Goal: Task Accomplishment & Management: Manage account settings

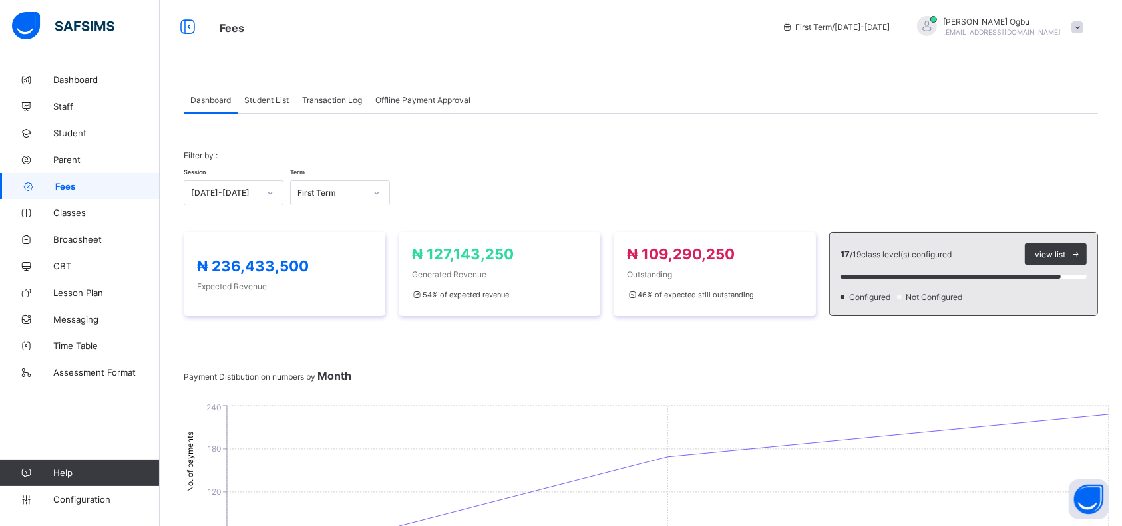
click at [1083, 31] on span at bounding box center [1077, 27] width 12 height 12
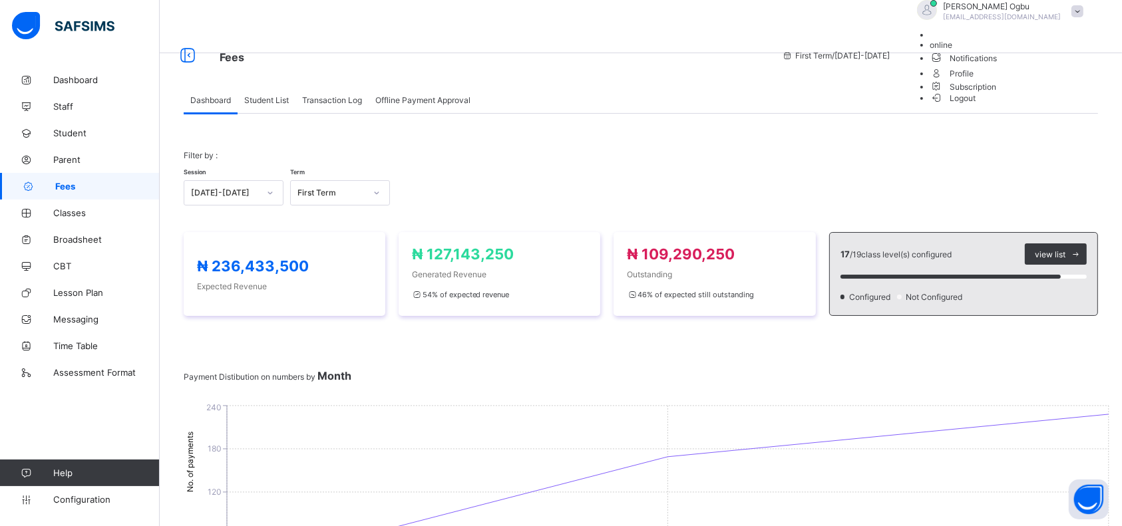
click at [976, 105] on span "Logout" at bounding box center [953, 98] width 46 height 14
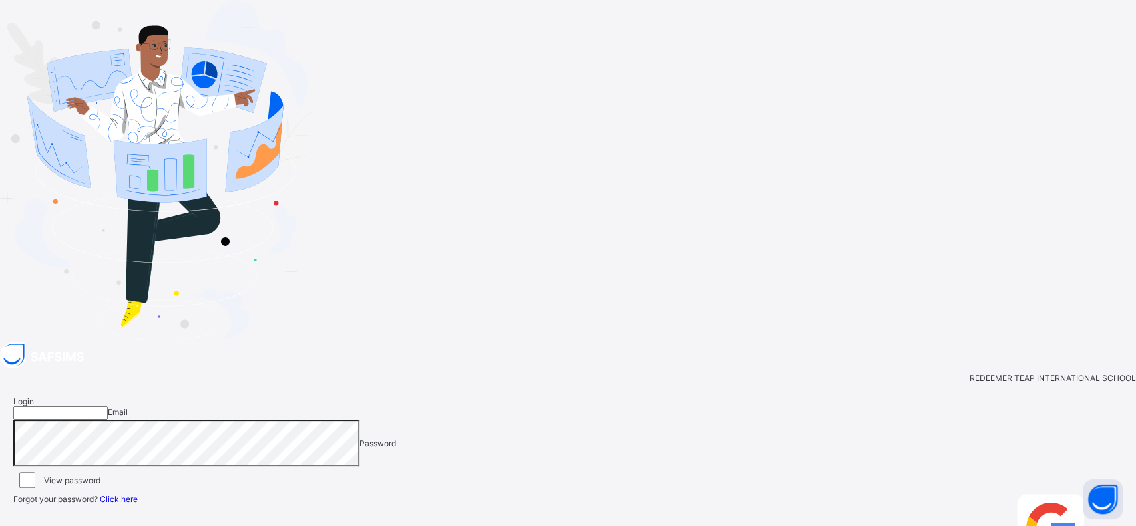
click at [108, 407] on input "email" at bounding box center [60, 413] width 94 height 13
paste input "**********"
click at [108, 407] on input "**********" at bounding box center [60, 413] width 94 height 13
type input "**********"
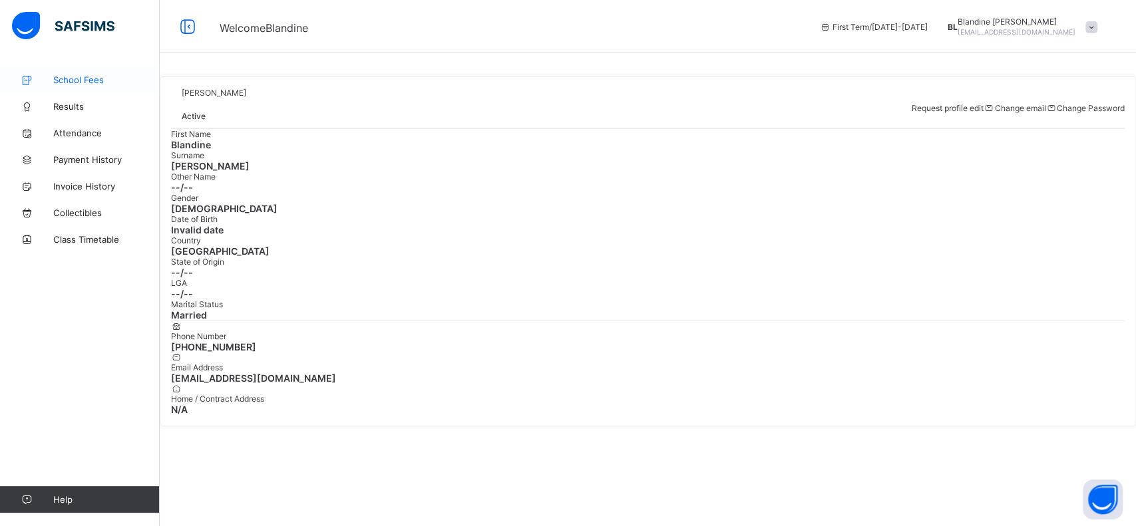
click at [67, 83] on span "School Fees" at bounding box center [106, 80] width 106 height 11
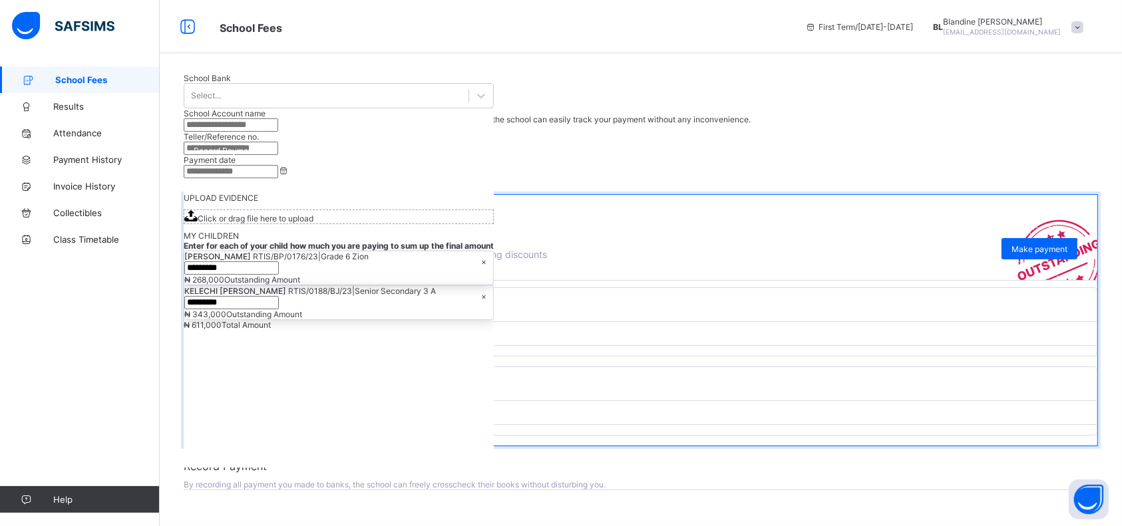
click at [273, 387] on span "Senior Secondary 3 A" at bounding box center [232, 382] width 81 height 10
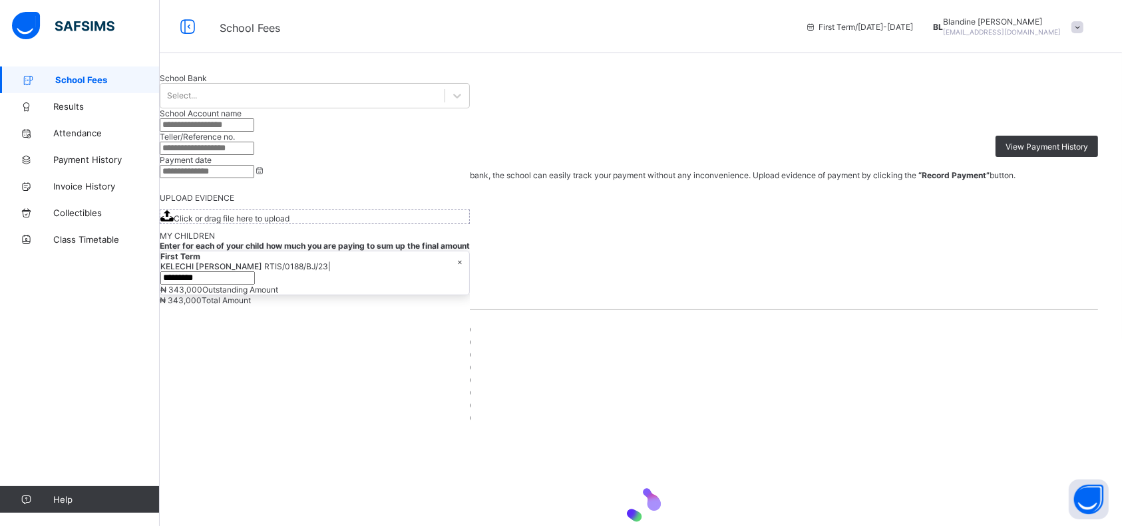
scroll to position [308, 0]
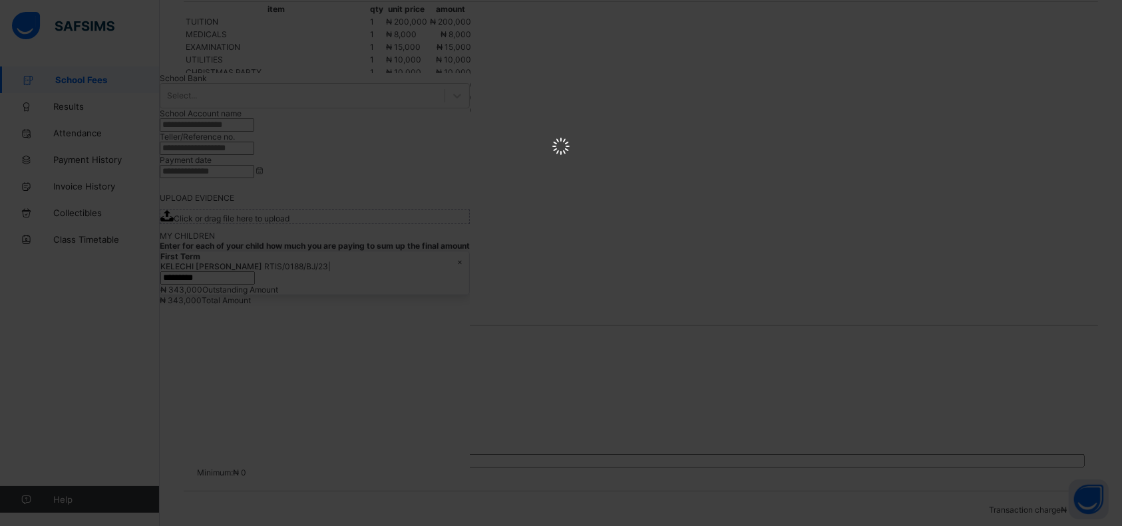
scroll to position [0, 0]
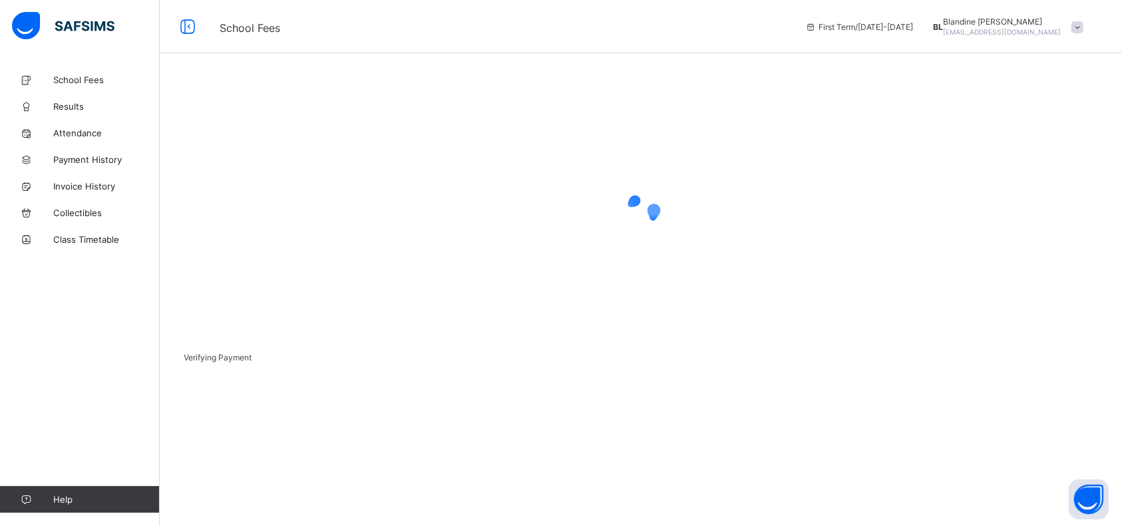
scroll to position [19, 0]
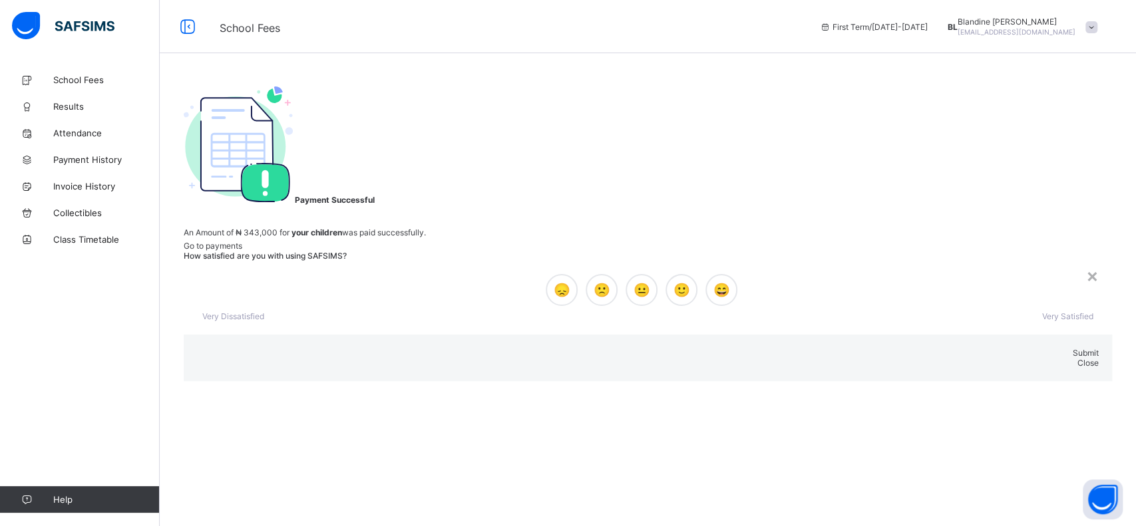
click at [1077, 358] on span "Close" at bounding box center [1087, 363] width 21 height 10
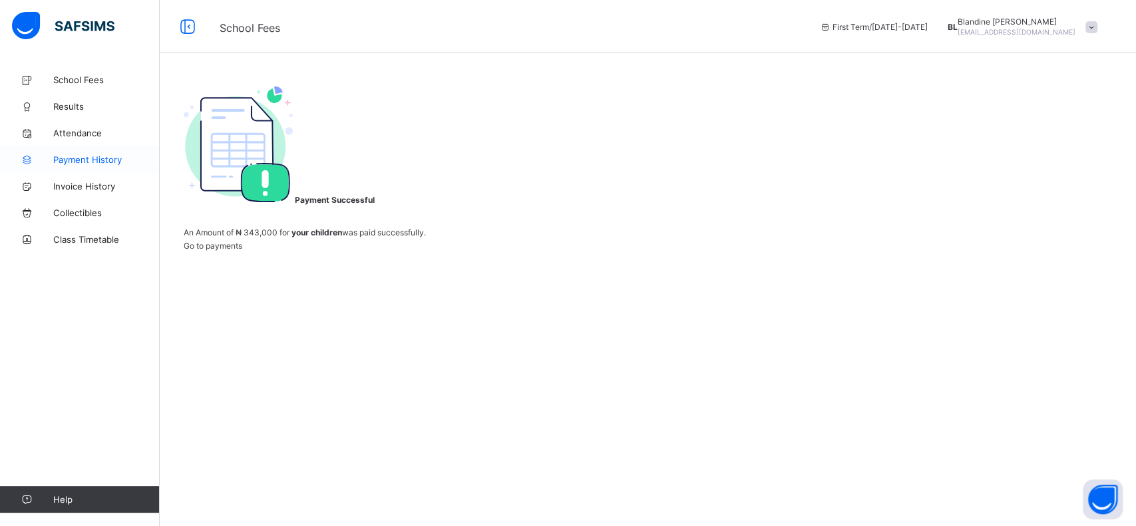
click at [78, 153] on link "Payment History" at bounding box center [80, 159] width 160 height 27
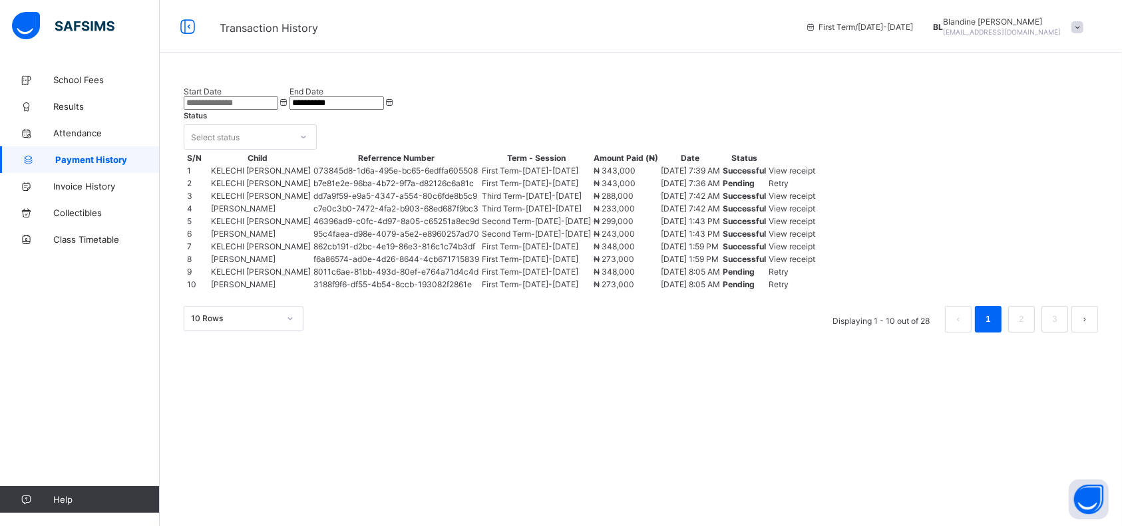
click at [815, 176] on span "View receipt" at bounding box center [792, 171] width 47 height 10
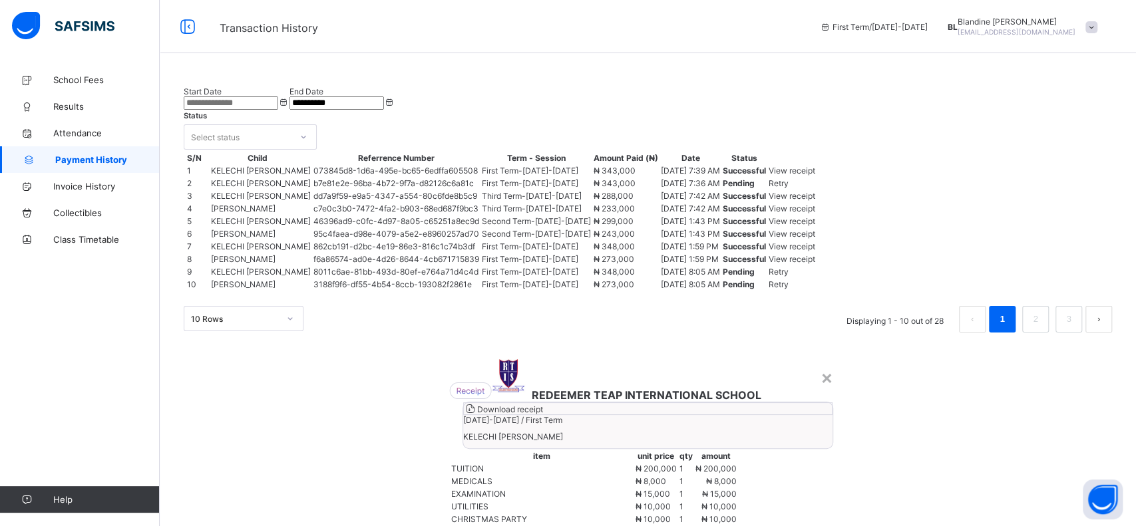
click at [542, 405] on span "Download receipt" at bounding box center [509, 410] width 66 height 10
click at [820, 366] on div "×" at bounding box center [826, 377] width 13 height 23
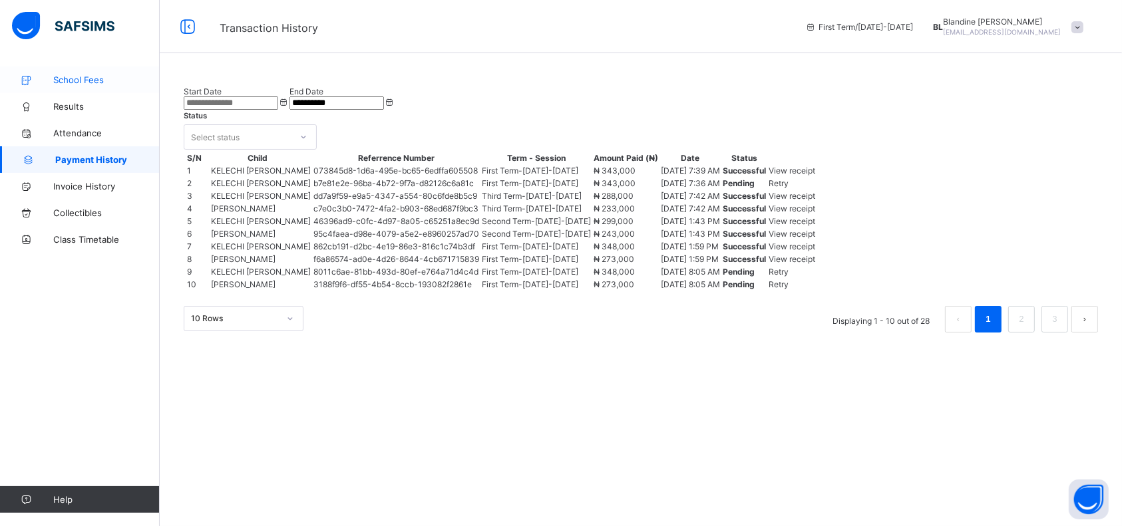
click at [83, 87] on link "School Fees" at bounding box center [80, 80] width 160 height 27
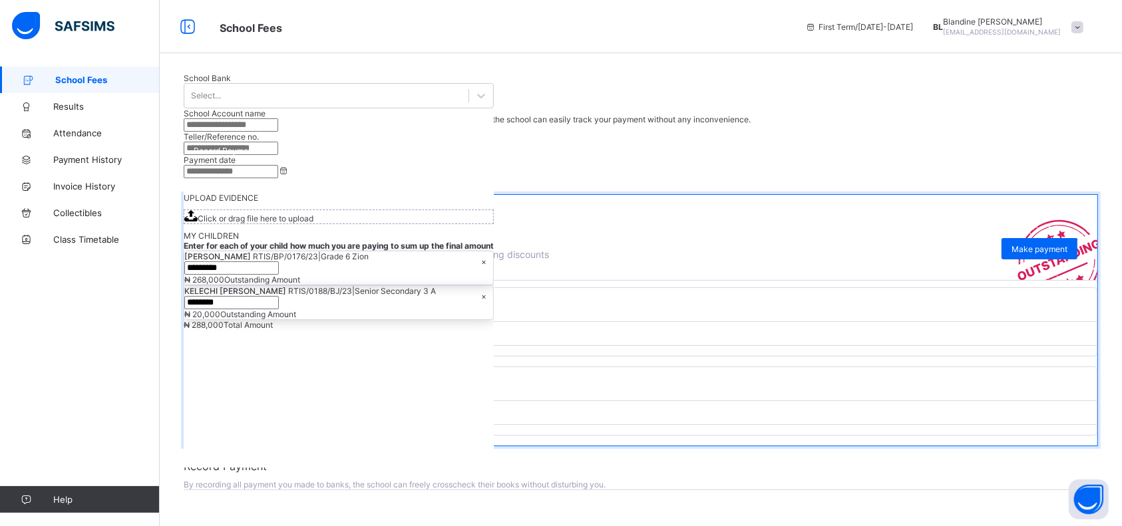
scroll to position [38, 0]
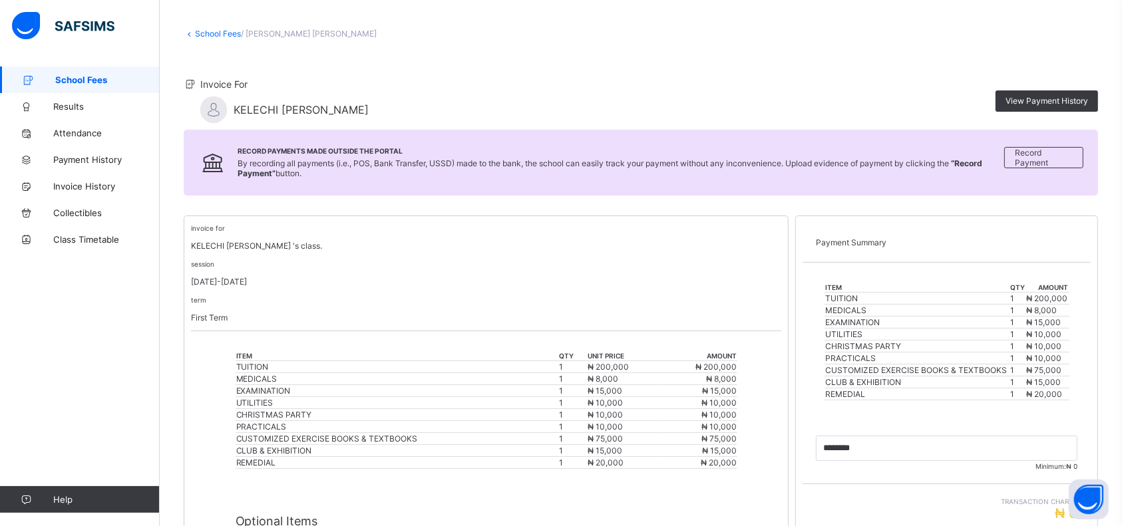
scroll to position [319, 0]
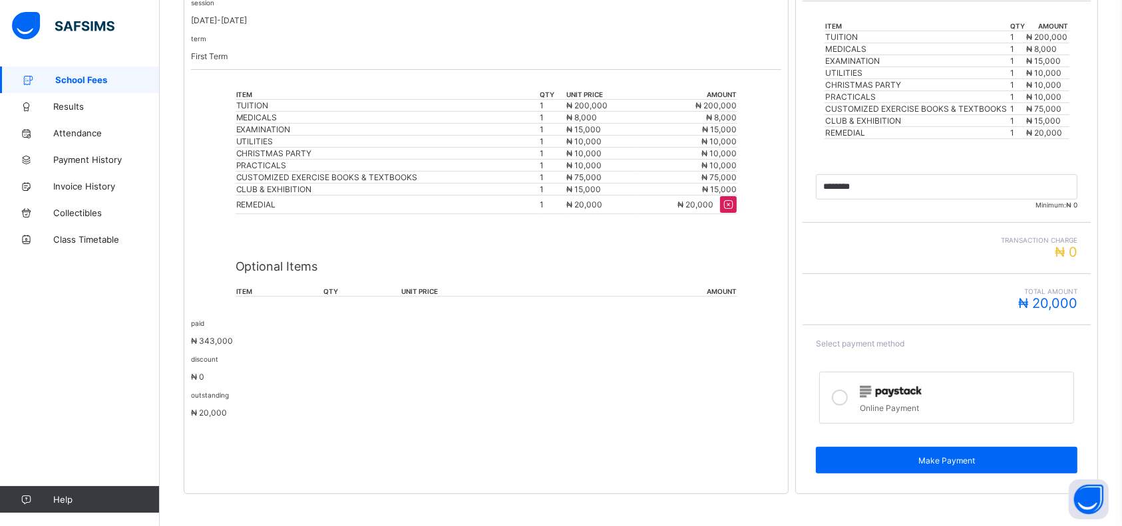
click at [848, 397] on icon at bounding box center [840, 398] width 16 height 16
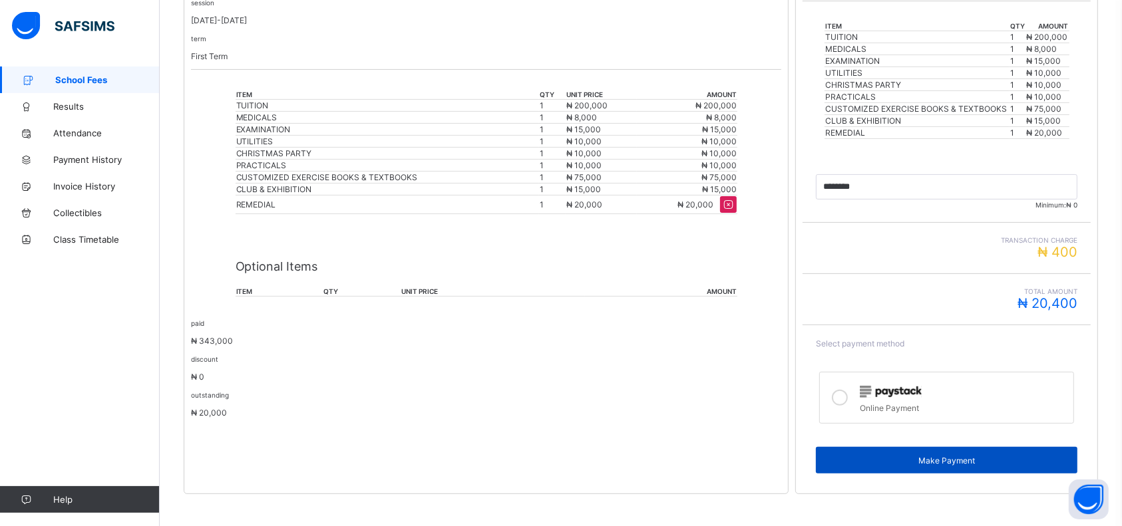
click at [929, 447] on div "Make Payment" at bounding box center [947, 460] width 262 height 27
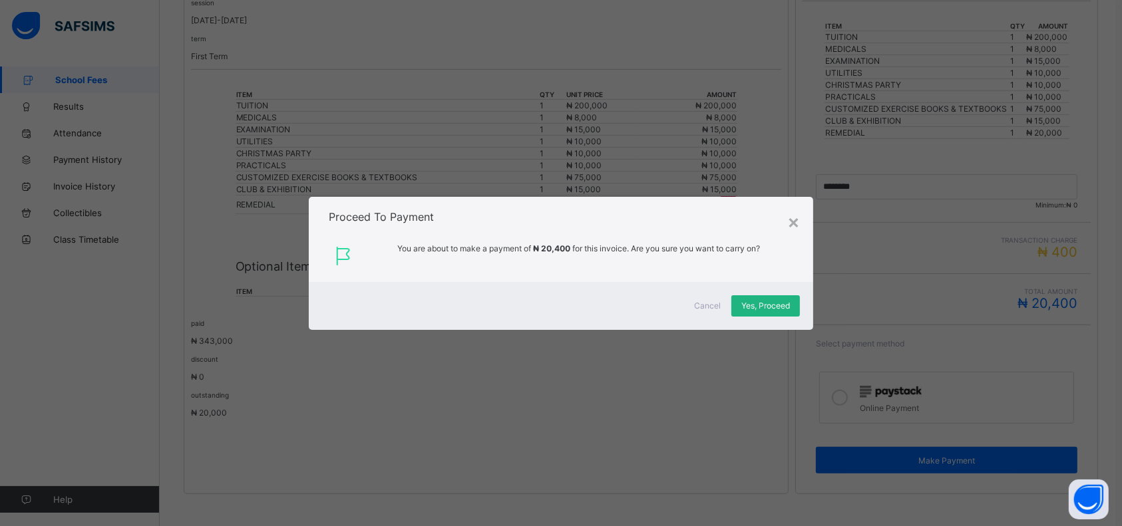
click at [769, 296] on div "Yes, Proceed" at bounding box center [765, 305] width 69 height 21
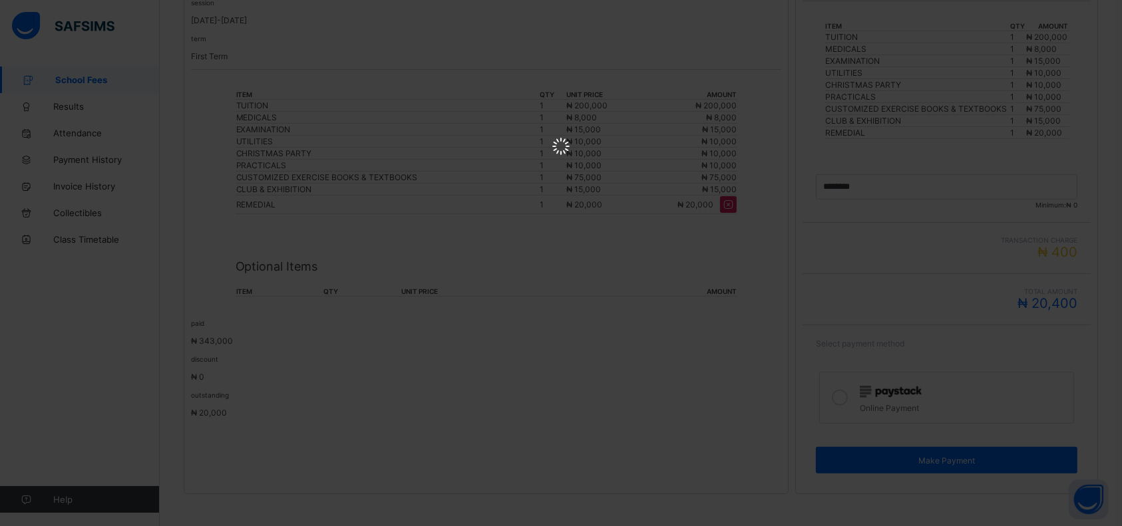
scroll to position [0, 0]
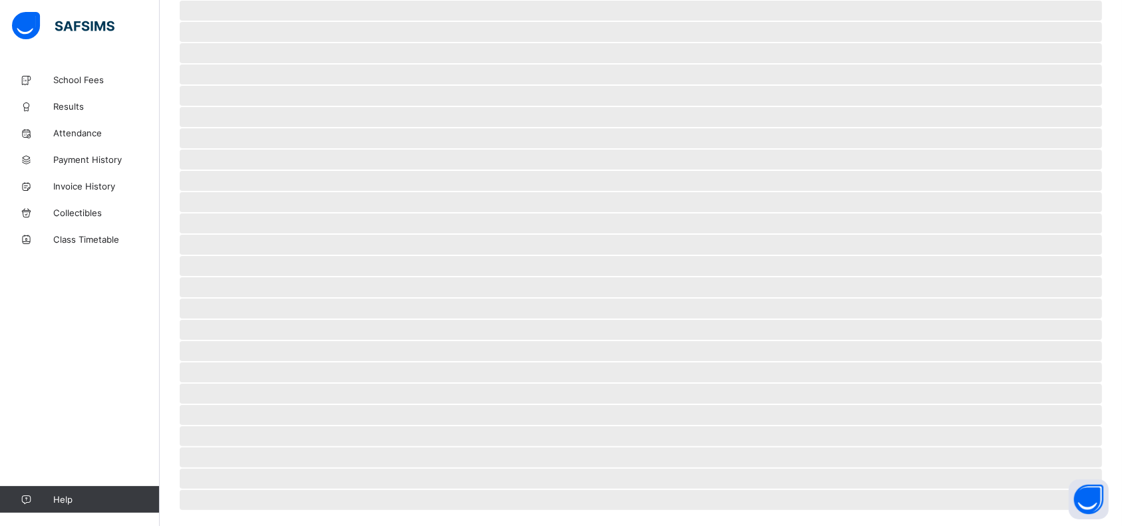
scroll to position [19, 0]
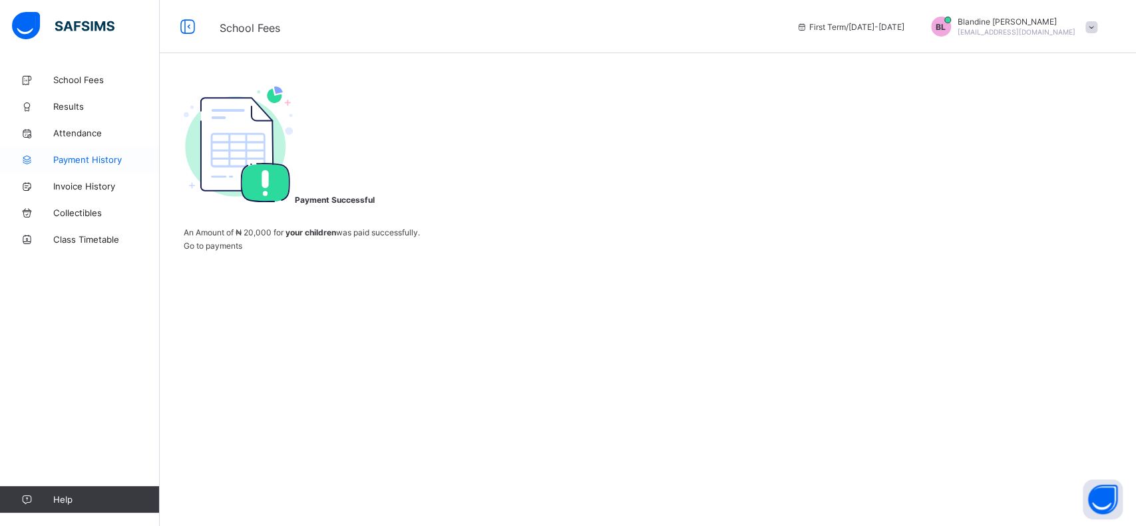
click at [100, 158] on span "Payment History" at bounding box center [106, 159] width 106 height 11
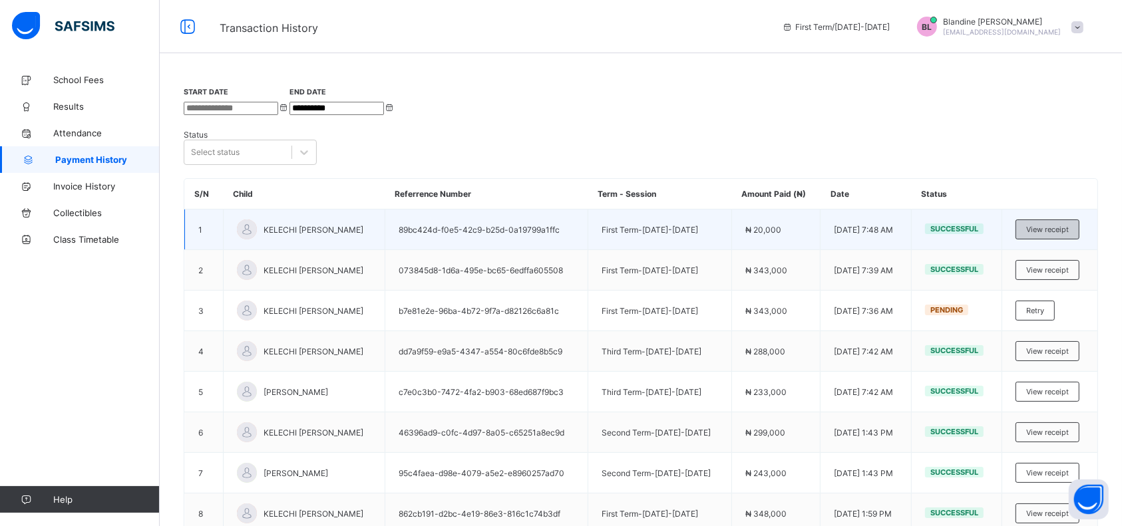
click at [1068, 225] on span "View receipt" at bounding box center [1047, 229] width 43 height 9
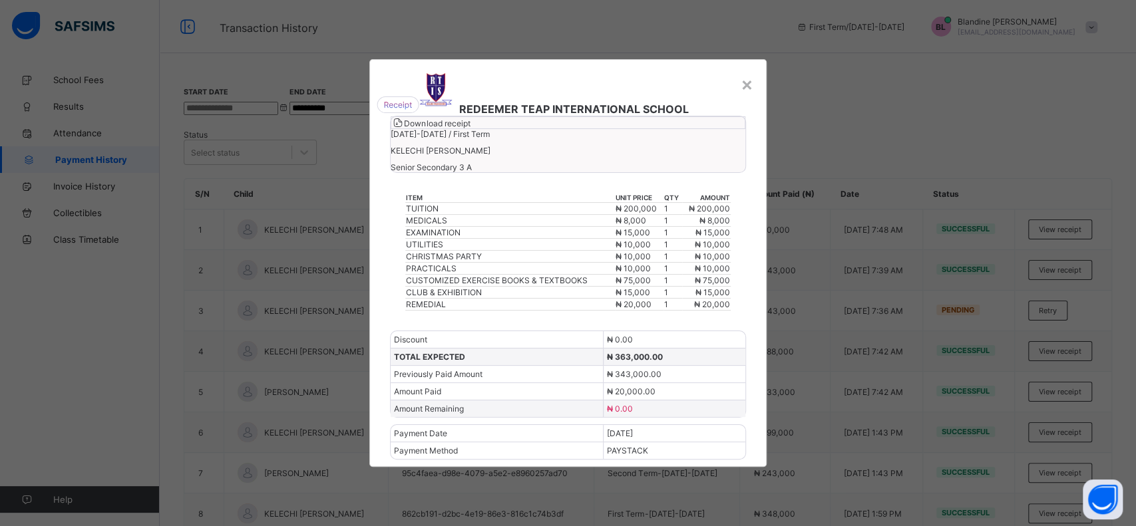
click at [470, 128] on span "Download receipt" at bounding box center [437, 123] width 66 height 10
click at [747, 73] on div "×" at bounding box center [747, 84] width 13 height 23
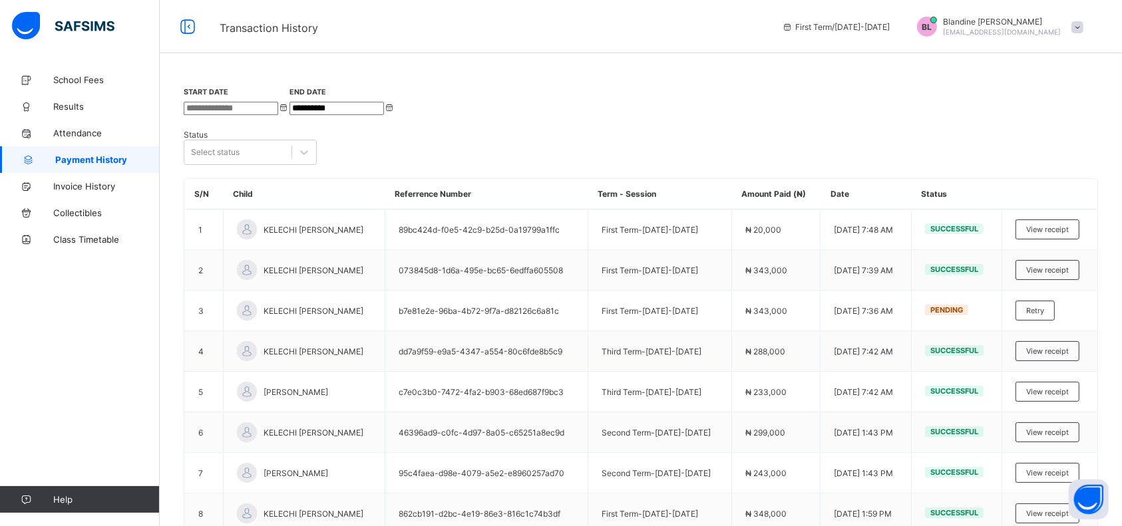
click at [1083, 27] on span at bounding box center [1077, 27] width 12 height 12
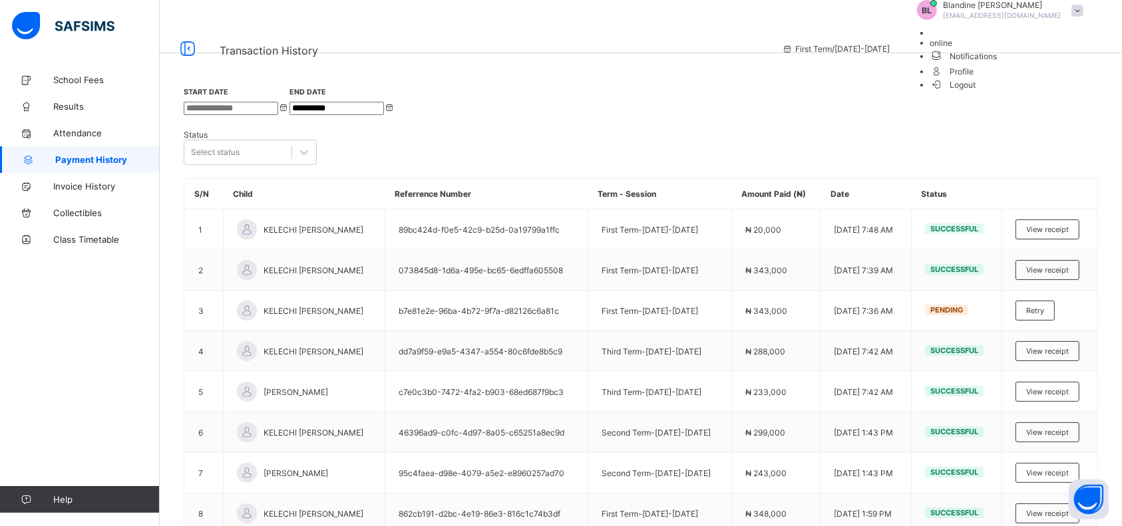
click at [976, 92] on span "Logout" at bounding box center [953, 85] width 46 height 14
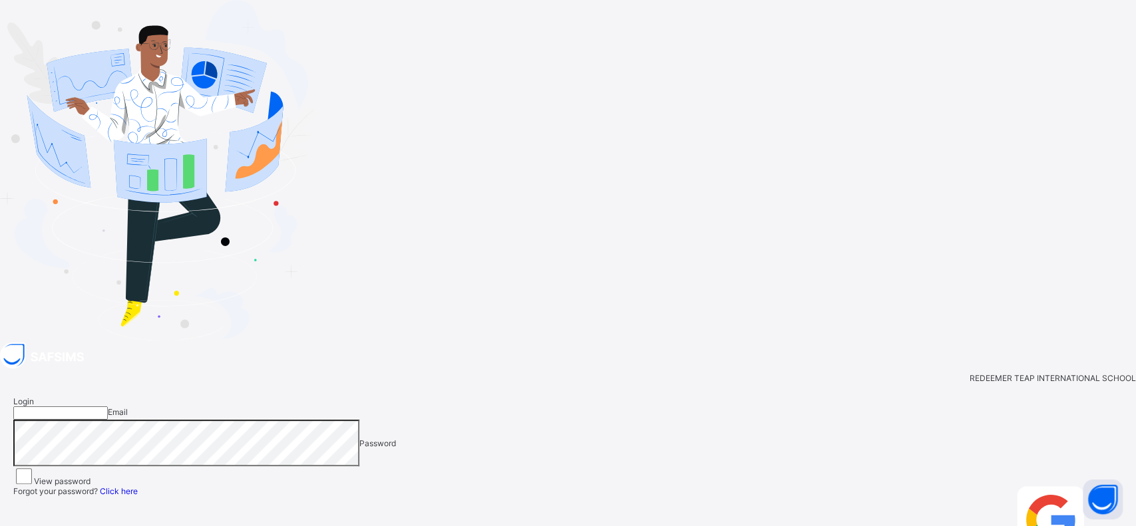
click at [108, 407] on input "email" at bounding box center [60, 413] width 94 height 13
type input "**********"
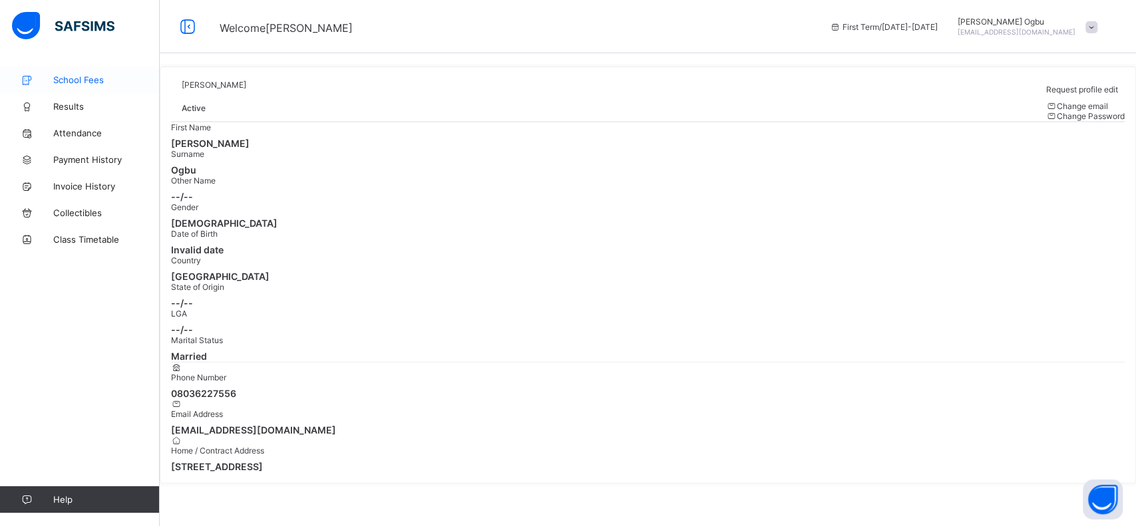
click at [87, 81] on span "School Fees" at bounding box center [106, 80] width 106 height 11
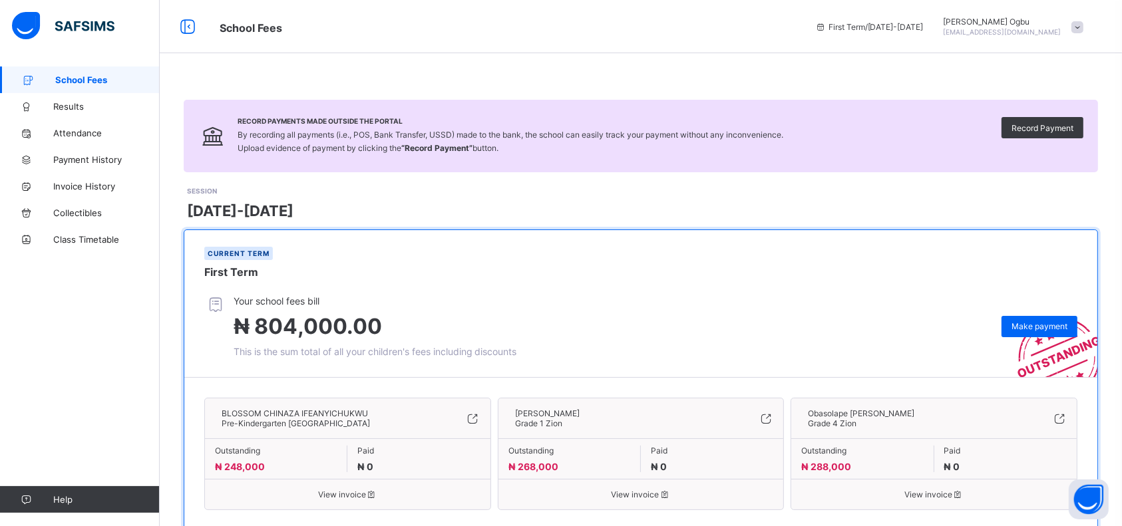
scroll to position [38, 0]
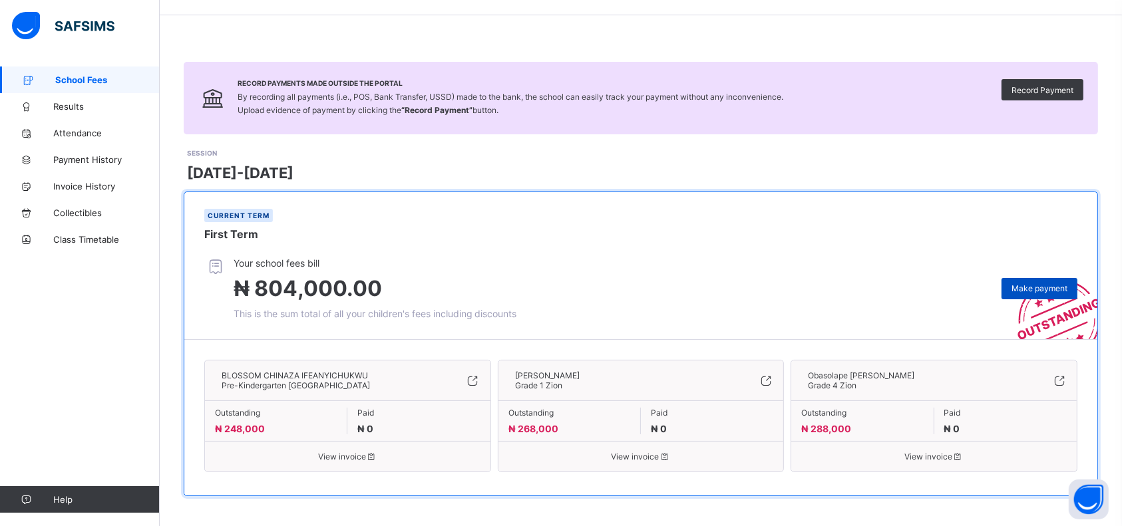
click at [1046, 278] on div "Make payment" at bounding box center [1039, 288] width 76 height 21
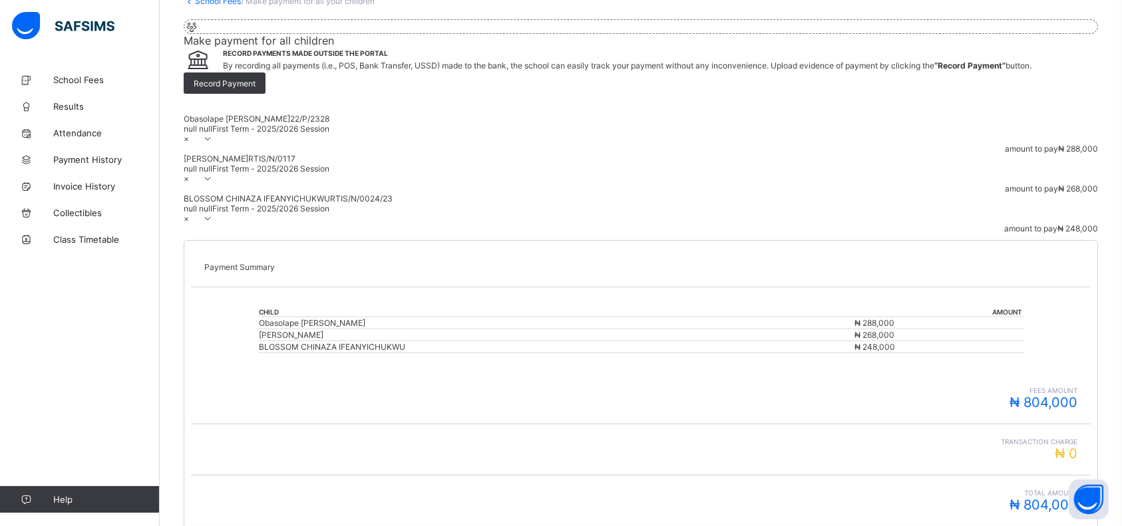
scroll to position [92, 0]
click at [189, 182] on span "×" at bounding box center [186, 177] width 5 height 10
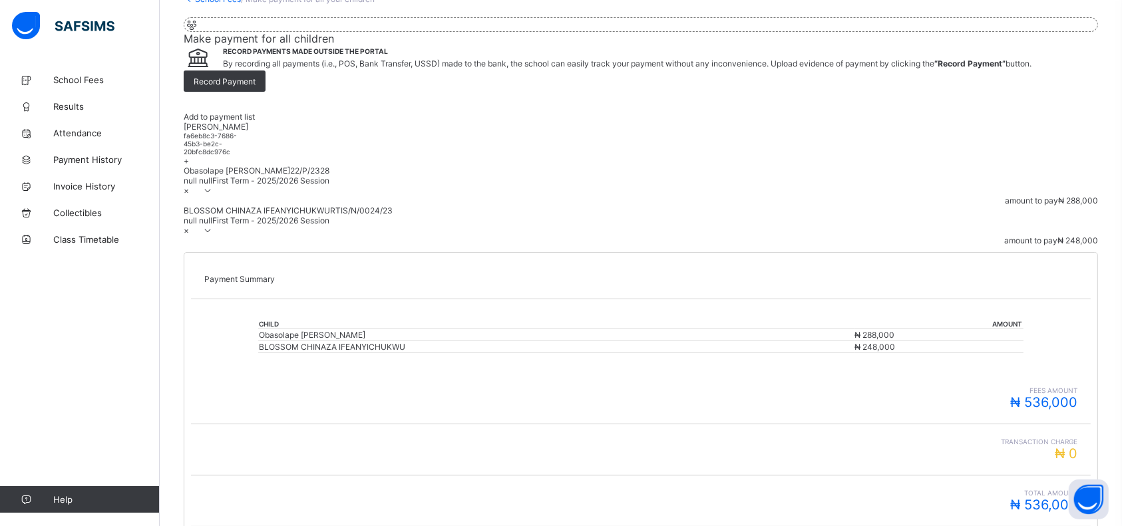
click at [189, 236] on span "×" at bounding box center [186, 231] width 5 height 10
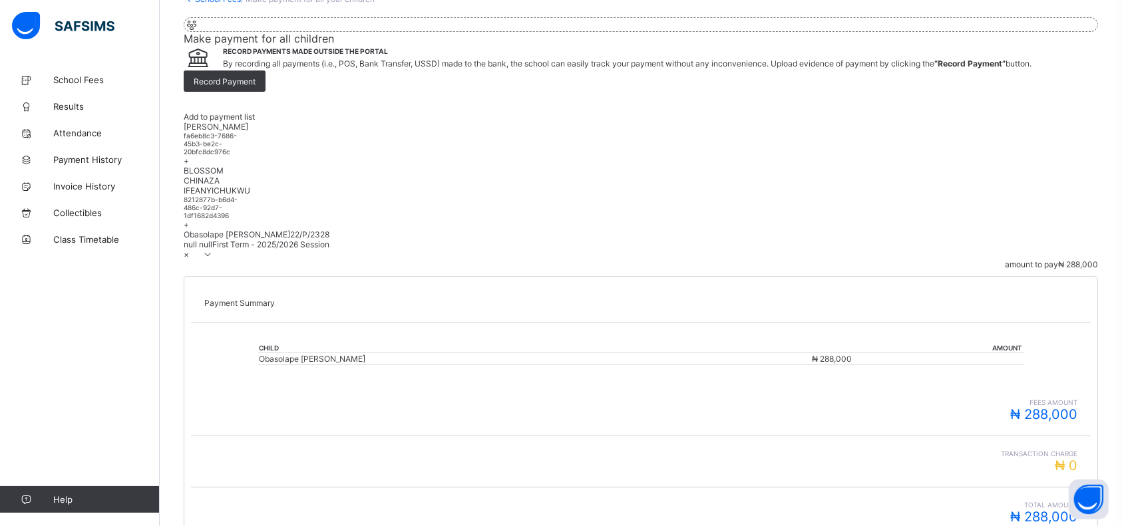
click at [1007, 488] on div "Total Amount ₦ 288,000" at bounding box center [641, 513] width 900 height 51
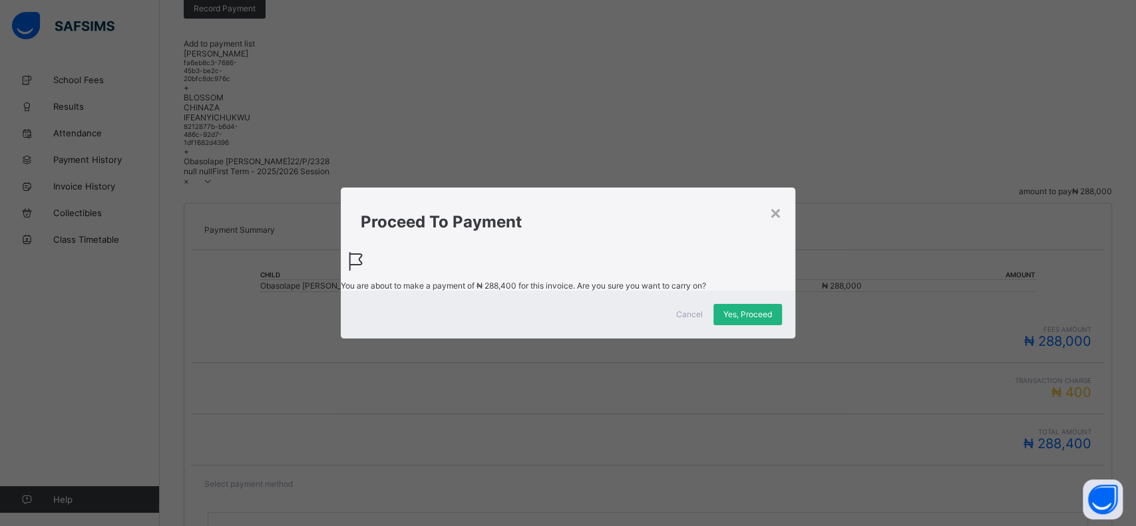
click at [747, 319] on span "Yes, Proceed" at bounding box center [747, 314] width 49 height 10
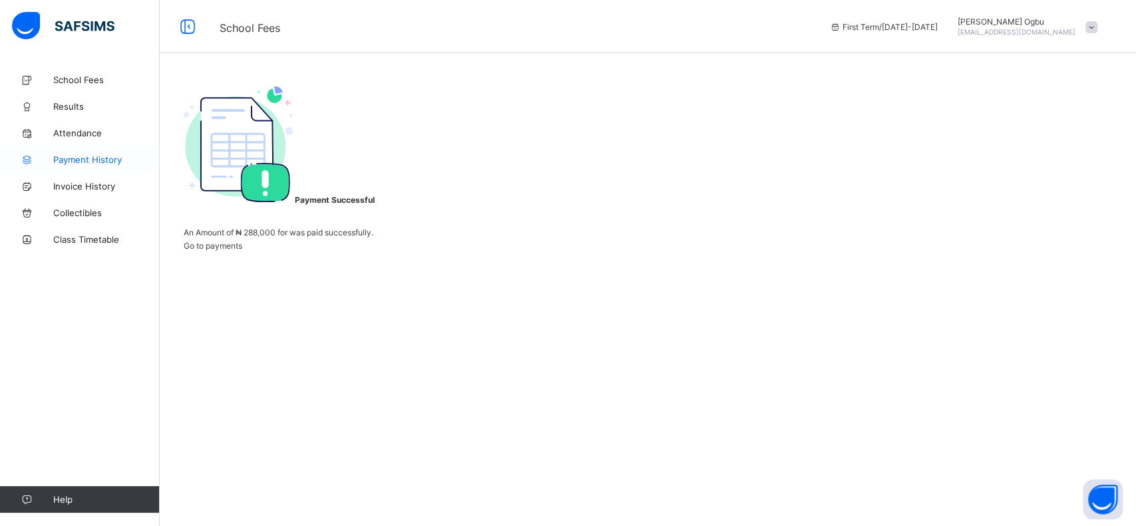
click at [68, 162] on span "Payment History" at bounding box center [106, 159] width 106 height 11
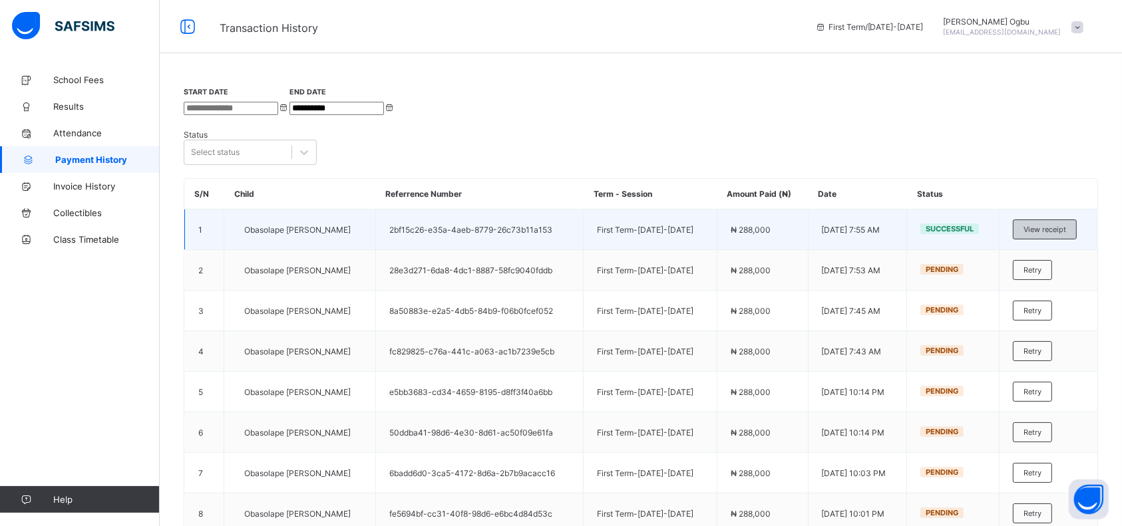
drag, startPoint x: 1084, startPoint y: 208, endPoint x: 1092, endPoint y: 201, distance: 10.8
click at [1077, 220] on div "View receipt" at bounding box center [1045, 230] width 64 height 20
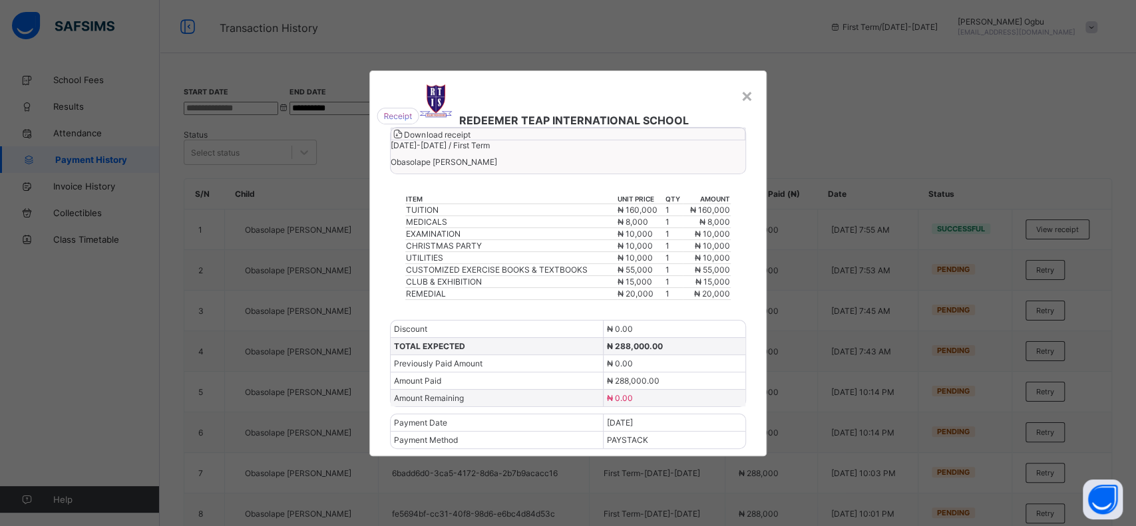
click at [470, 140] on span "Download receipt" at bounding box center [437, 135] width 66 height 10
click at [745, 84] on div "×" at bounding box center [747, 95] width 13 height 23
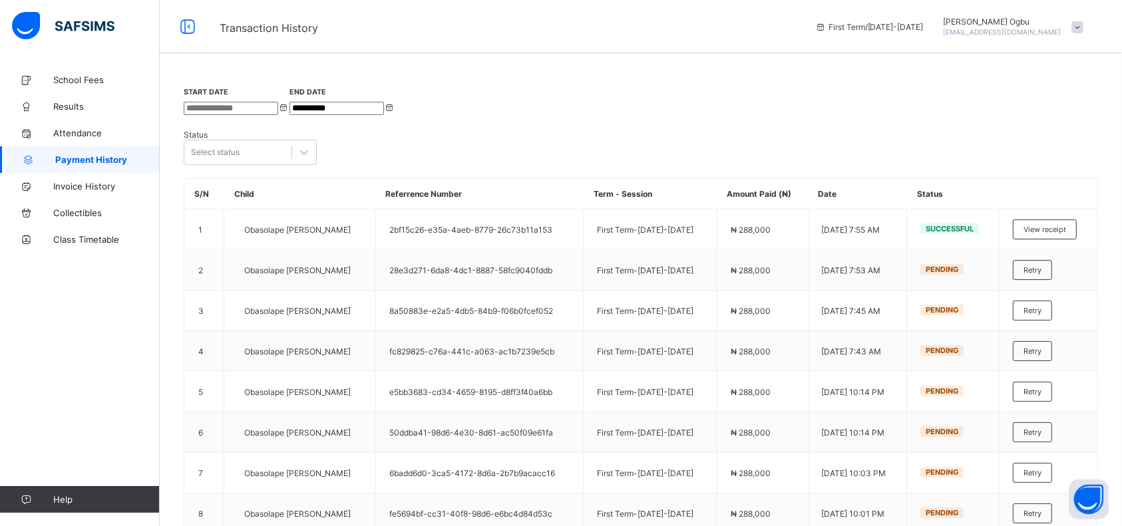
click at [1083, 33] on span at bounding box center [1077, 27] width 12 height 12
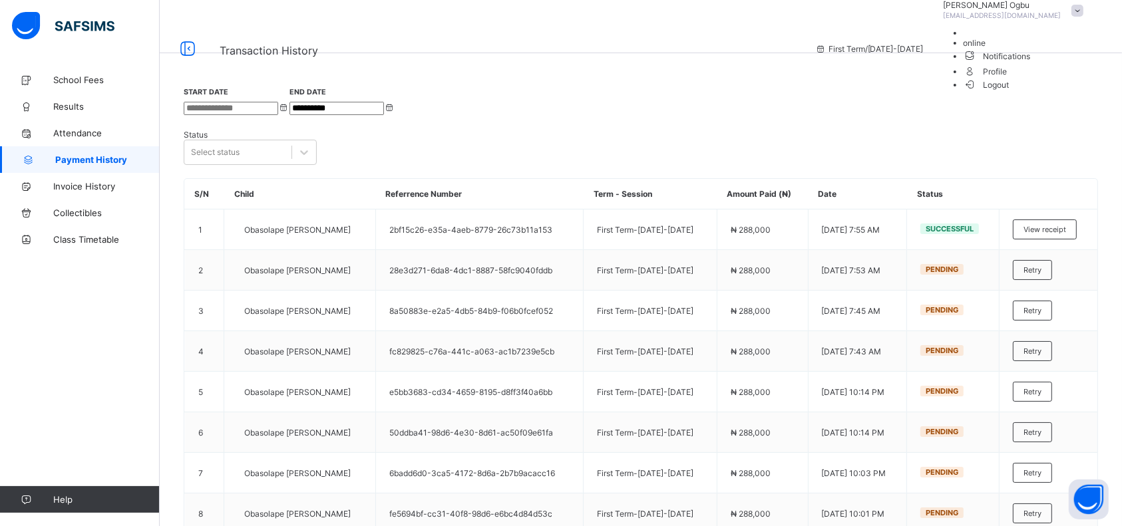
click at [1048, 90] on li "Logout" at bounding box center [1027, 84] width 126 height 11
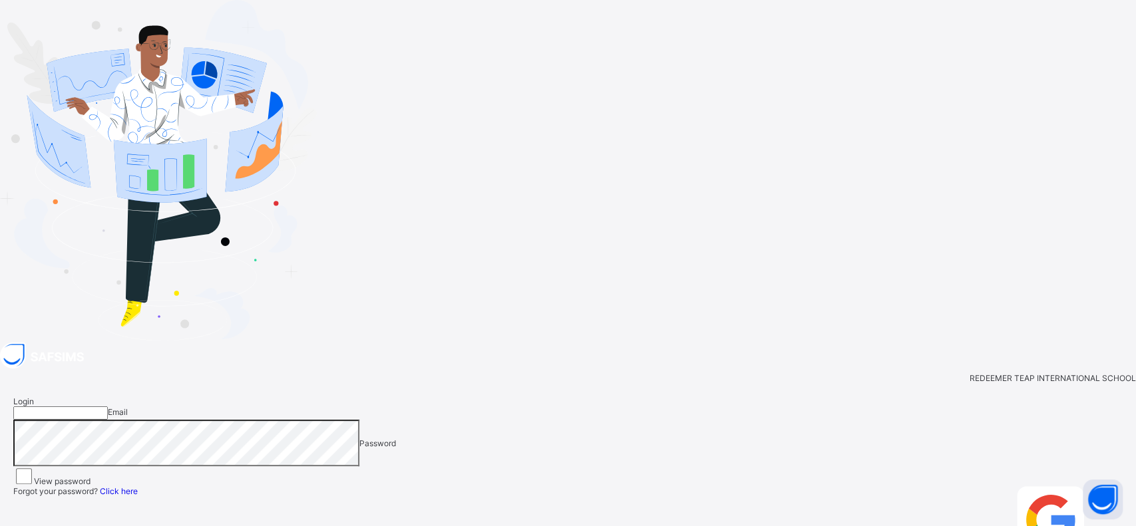
click at [108, 407] on input "email" at bounding box center [60, 413] width 94 height 13
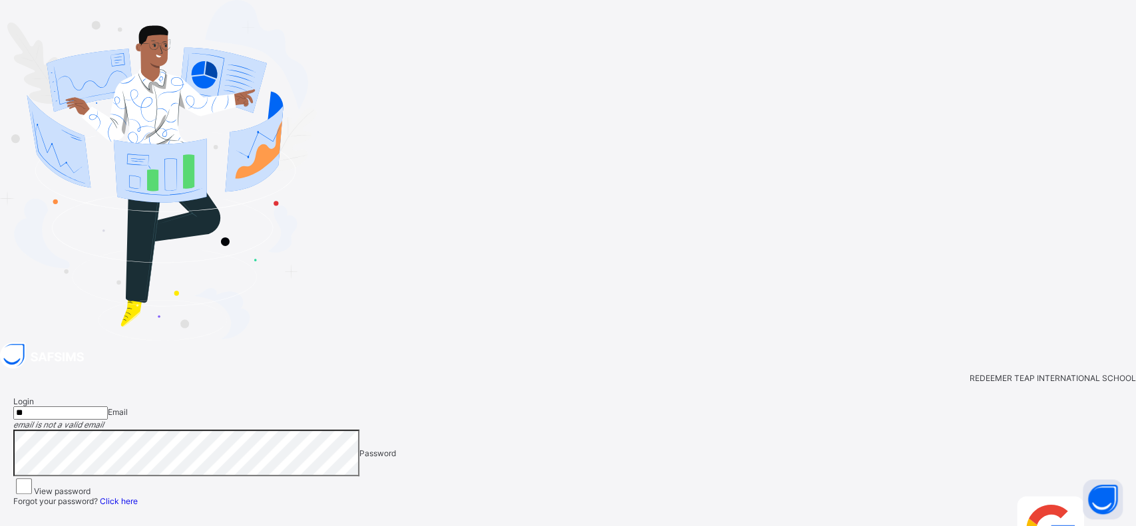
type input "**********"
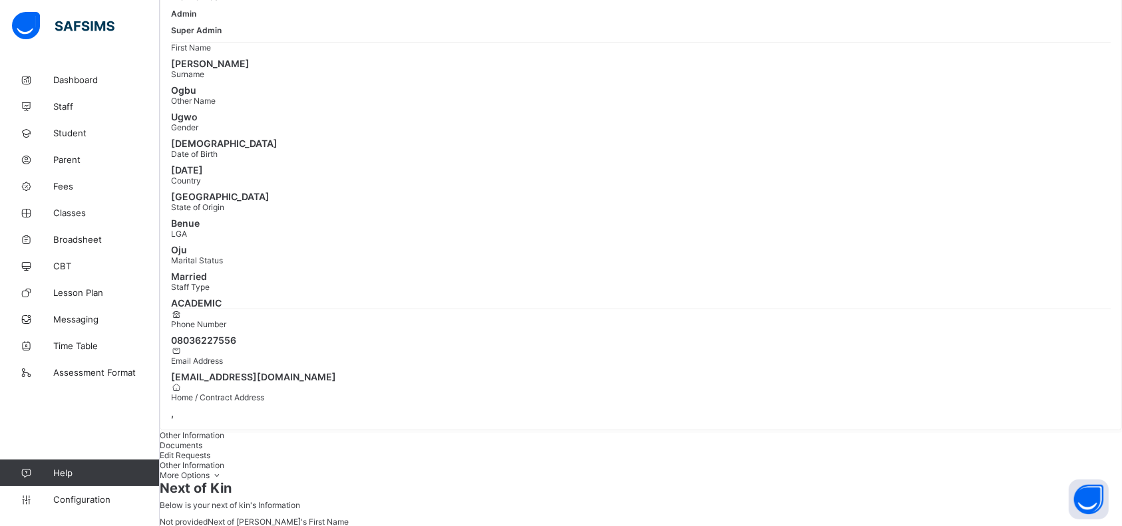
scroll to position [158, 0]
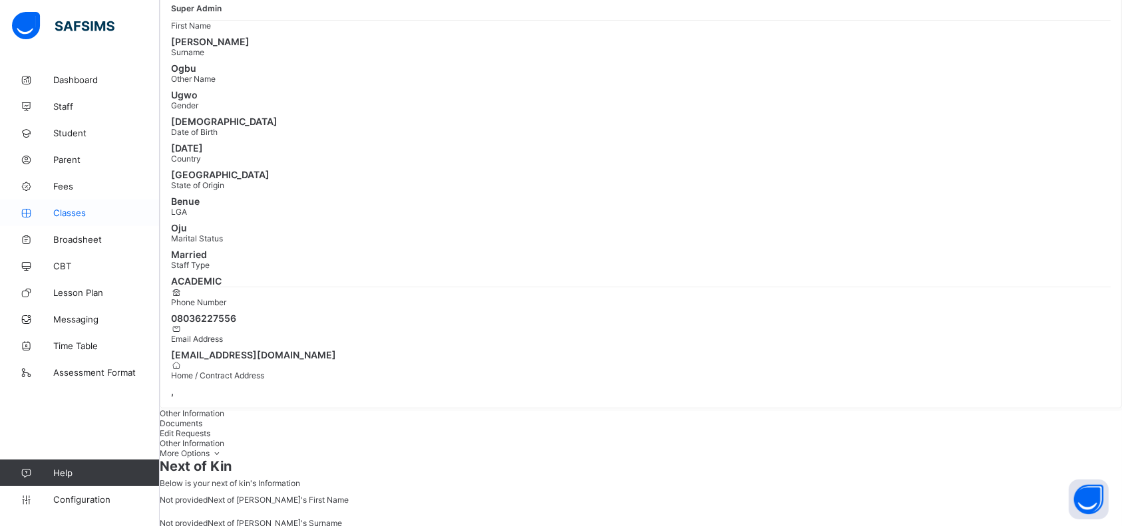
click at [69, 216] on span "Classes" at bounding box center [106, 213] width 106 height 11
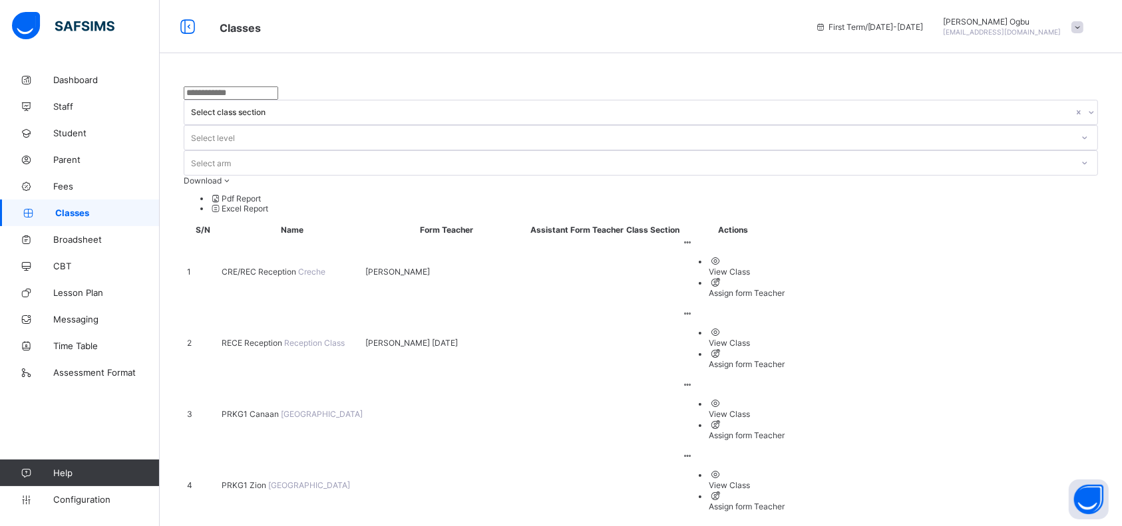
click at [272, 267] on span "CRE/REC Reception" at bounding box center [260, 272] width 77 height 10
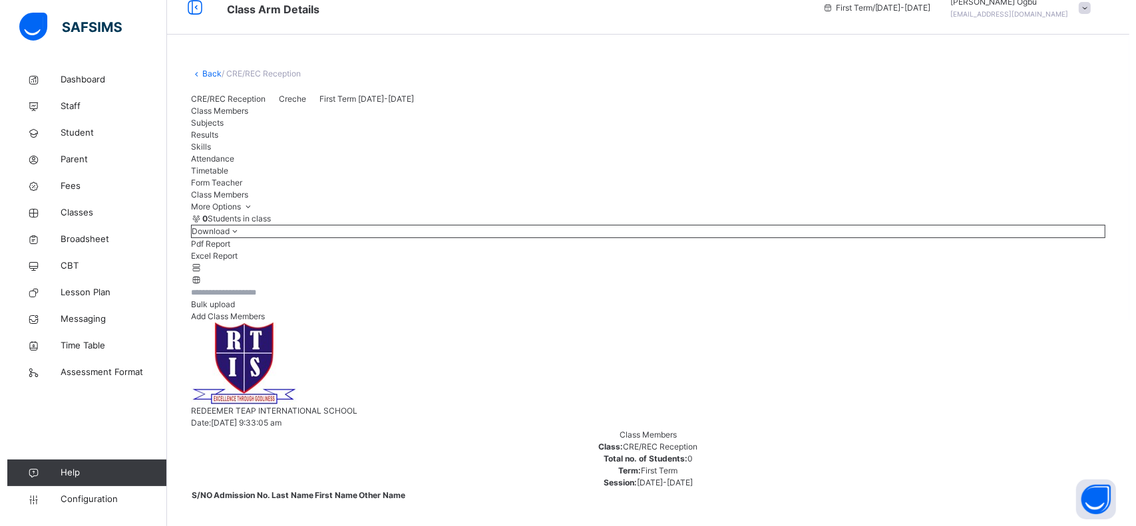
scroll to position [48, 0]
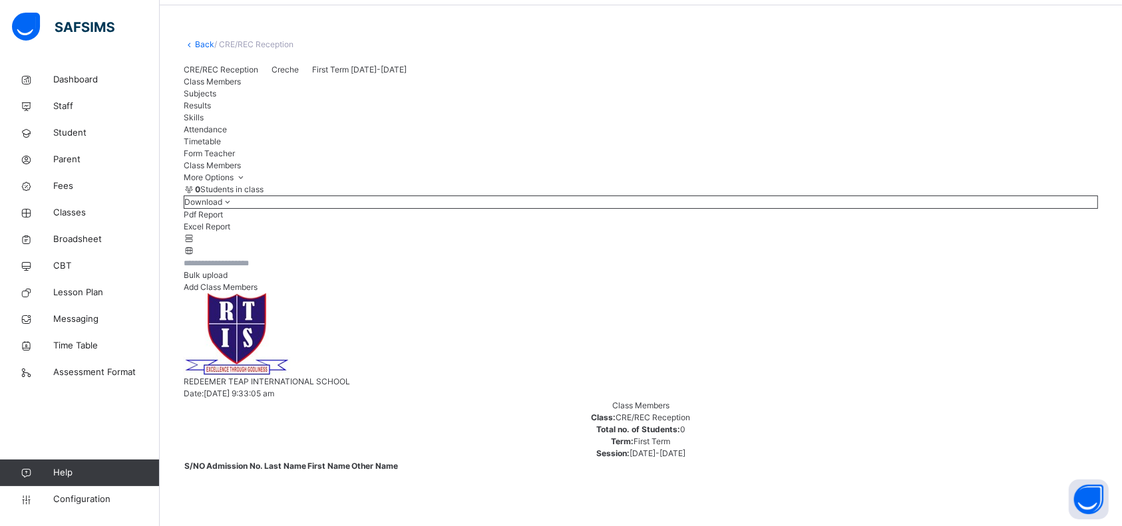
click at [258, 292] on span "Add Class Members" at bounding box center [221, 287] width 74 height 10
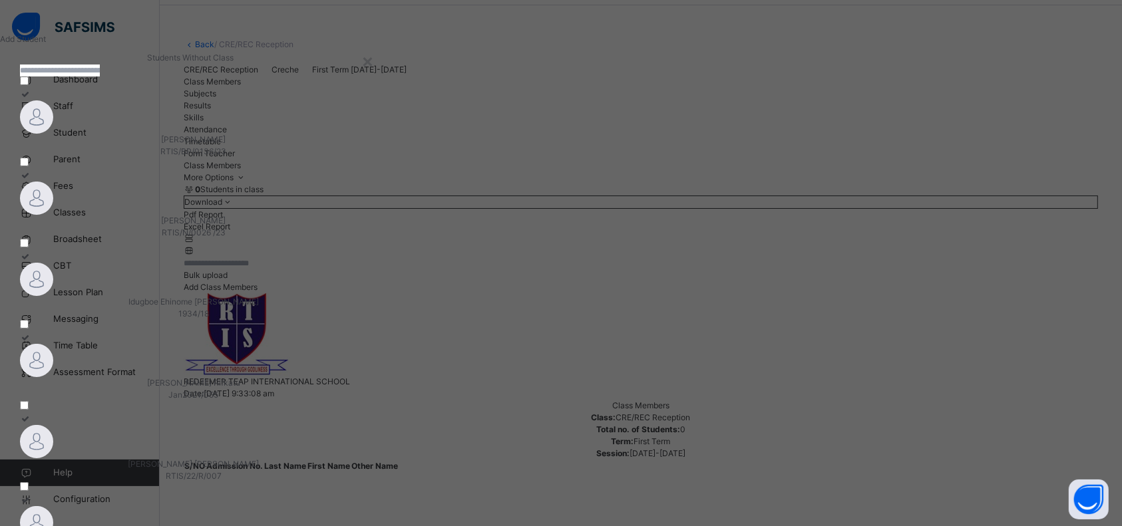
click at [100, 77] on input "text" at bounding box center [60, 71] width 80 height 12
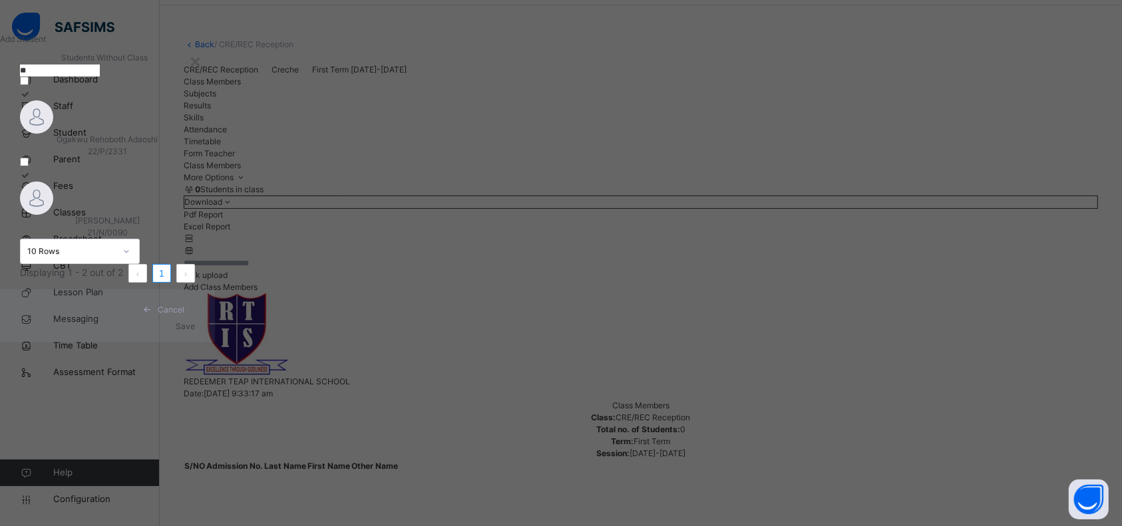
type input "*"
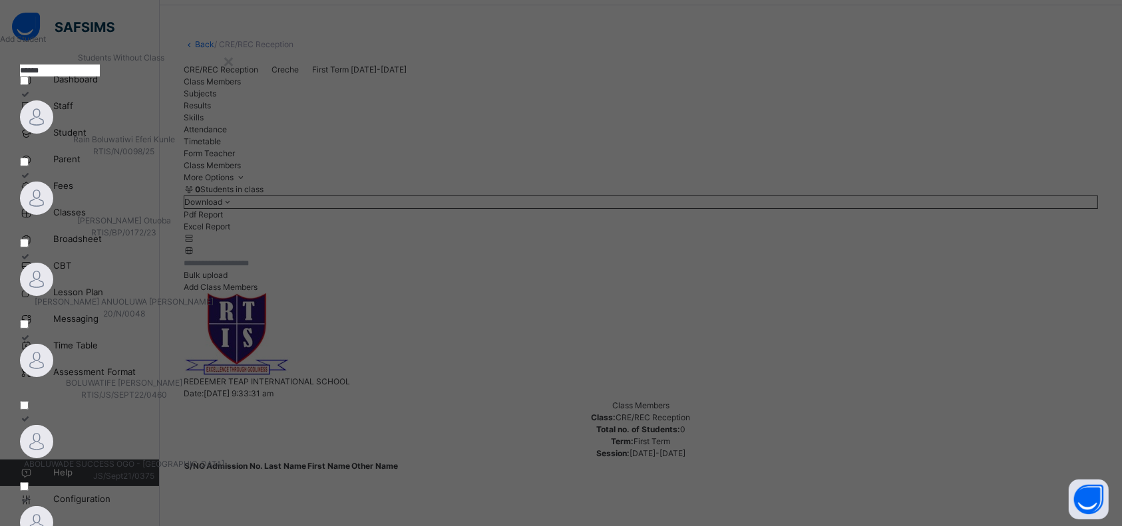
type input "******"
click at [172, 144] on span "Rain Boluwatiwi Eferi Kunle" at bounding box center [124, 139] width 102 height 10
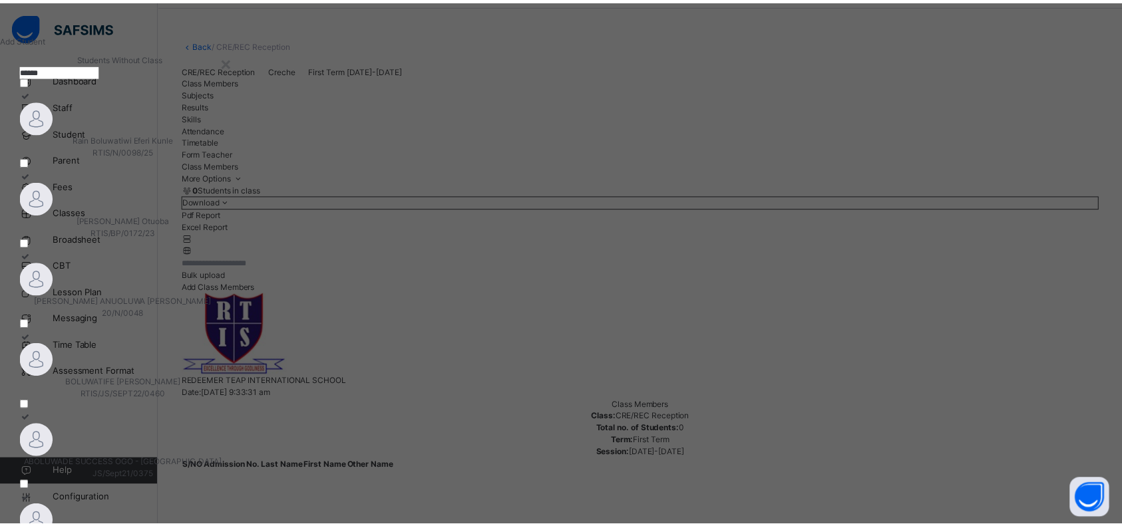
scroll to position [67, 0]
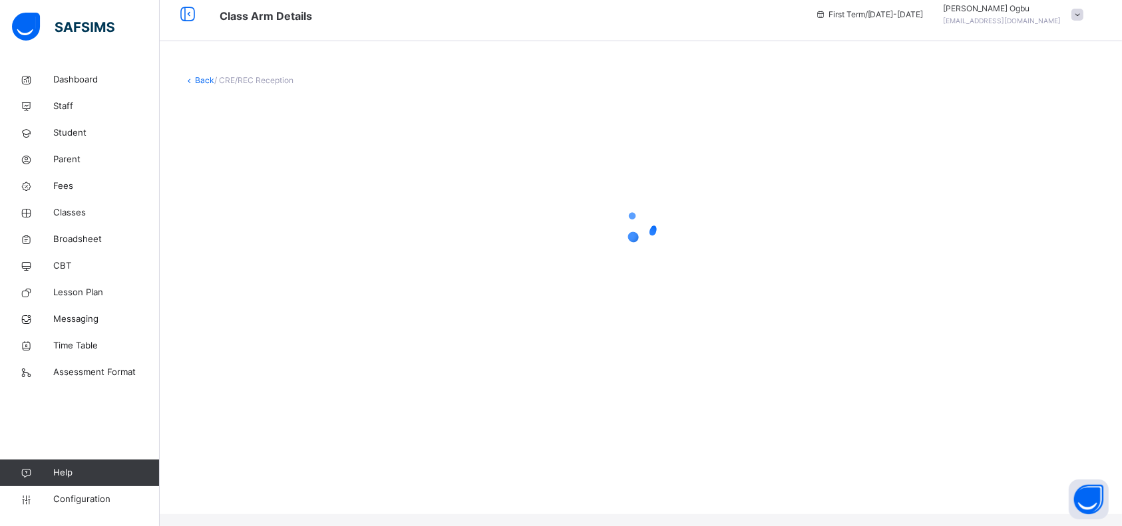
scroll to position [0, 0]
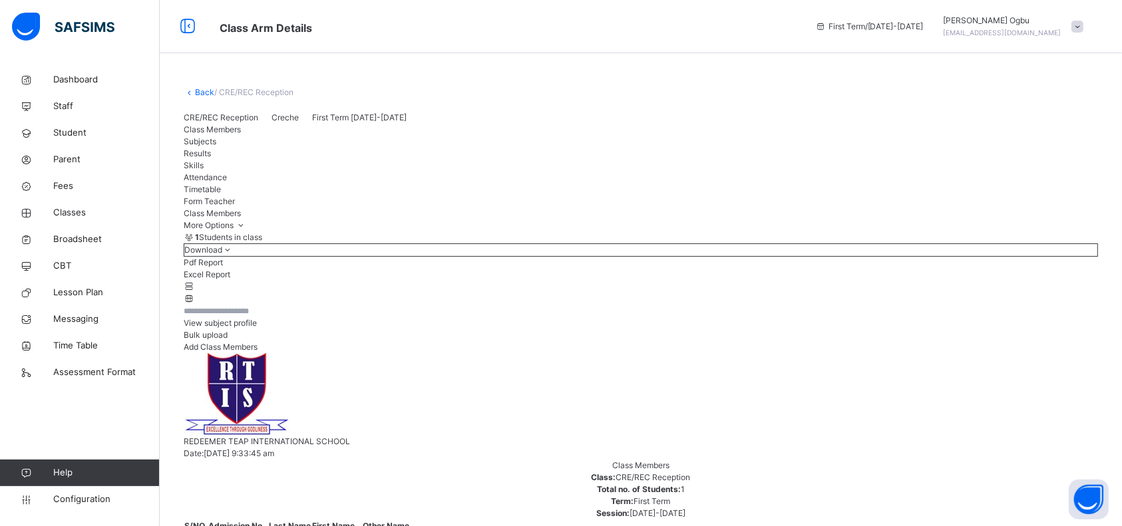
click at [575, 244] on div "1 Students in class" at bounding box center [641, 238] width 914 height 12
click at [725, 94] on div "Back / CRE/REC Reception" at bounding box center [641, 93] width 914 height 12
click at [64, 186] on span "Fees" at bounding box center [106, 186] width 106 height 13
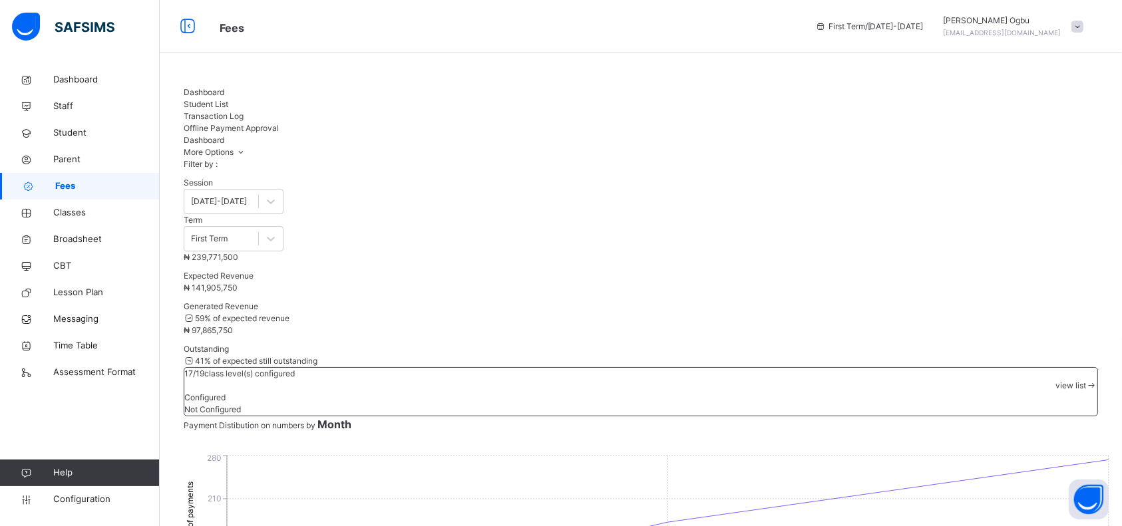
click at [228, 100] on span "Student List" at bounding box center [206, 104] width 45 height 10
click at [262, 98] on div "Student List" at bounding box center [641, 104] width 914 height 12
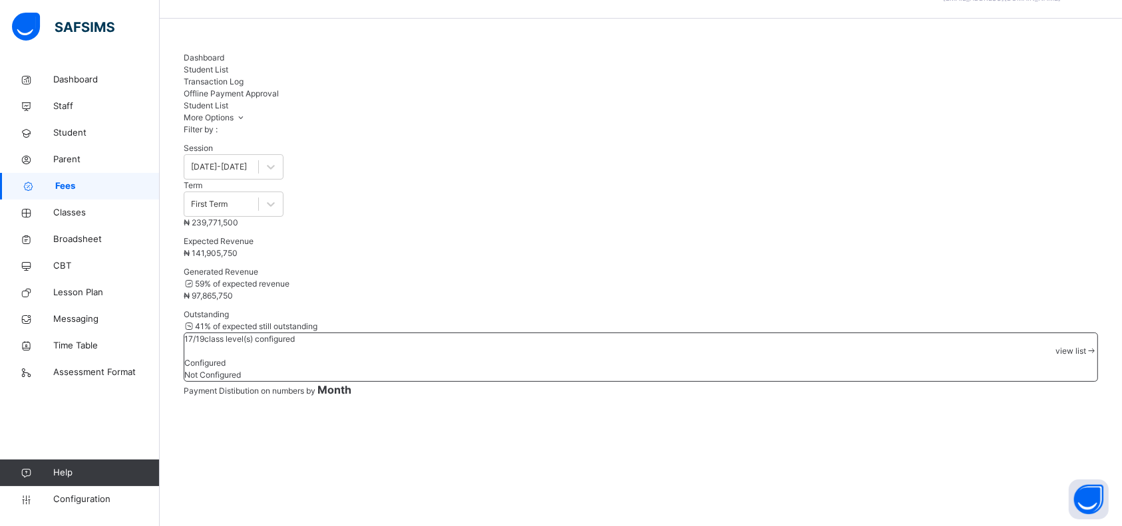
scroll to position [37, 0]
type input "*****"
click at [69, 138] on span "Student" at bounding box center [106, 132] width 106 height 13
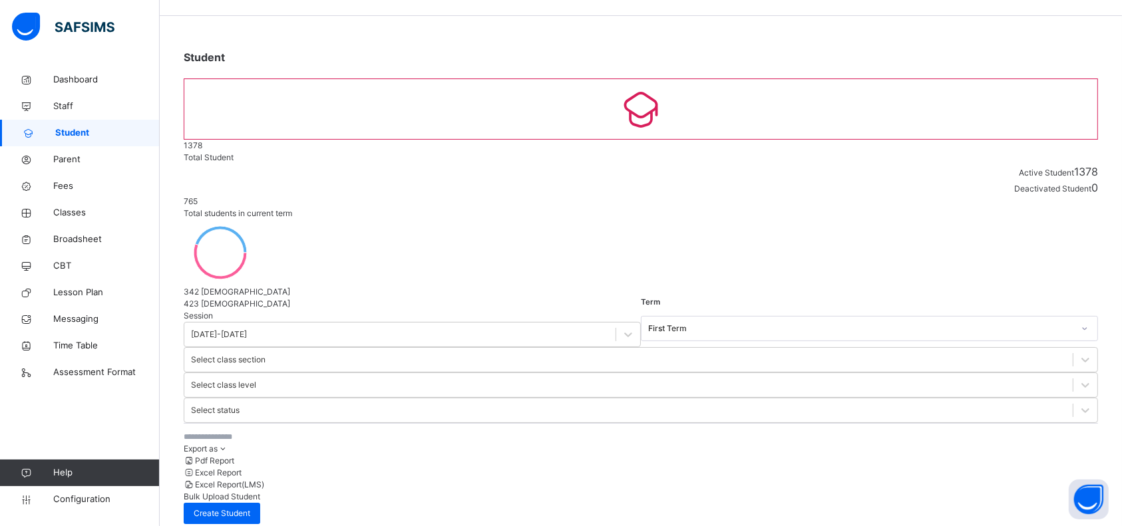
click at [281, 431] on input "text" at bounding box center [284, 437] width 200 height 12
type input "*****"
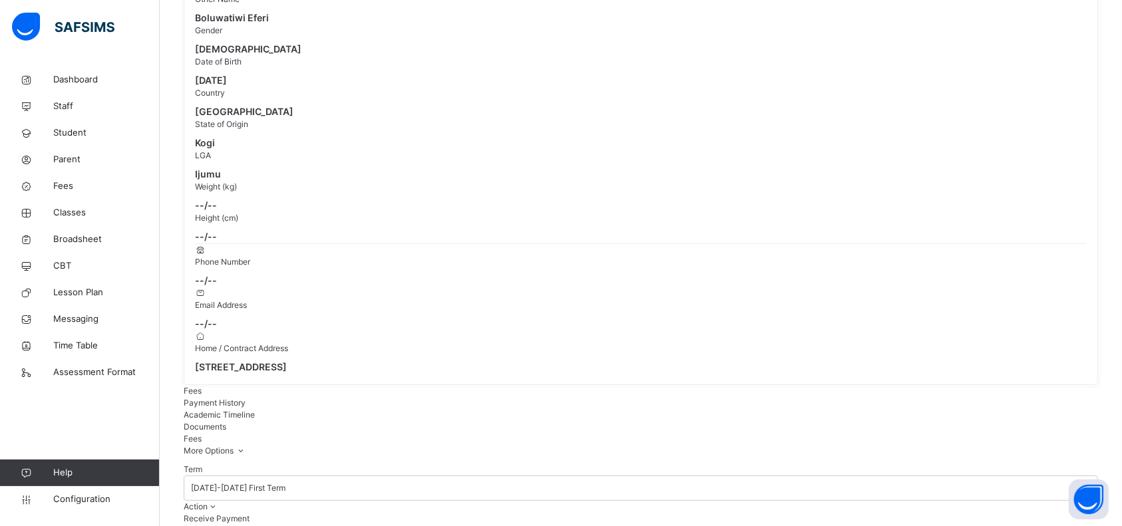
scroll to position [242, 0]
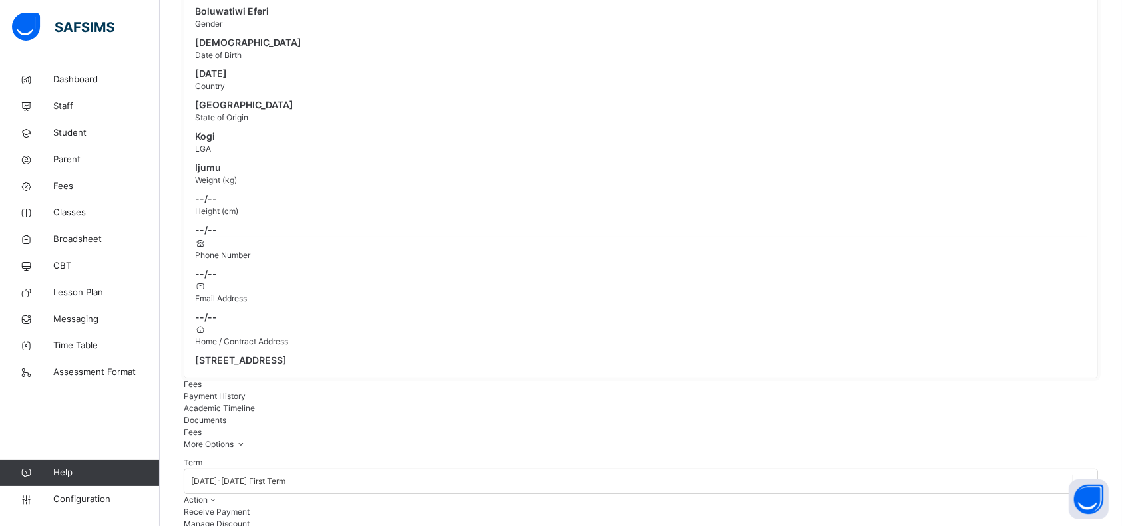
click at [246, 391] on span "Payment History" at bounding box center [215, 396] width 62 height 10
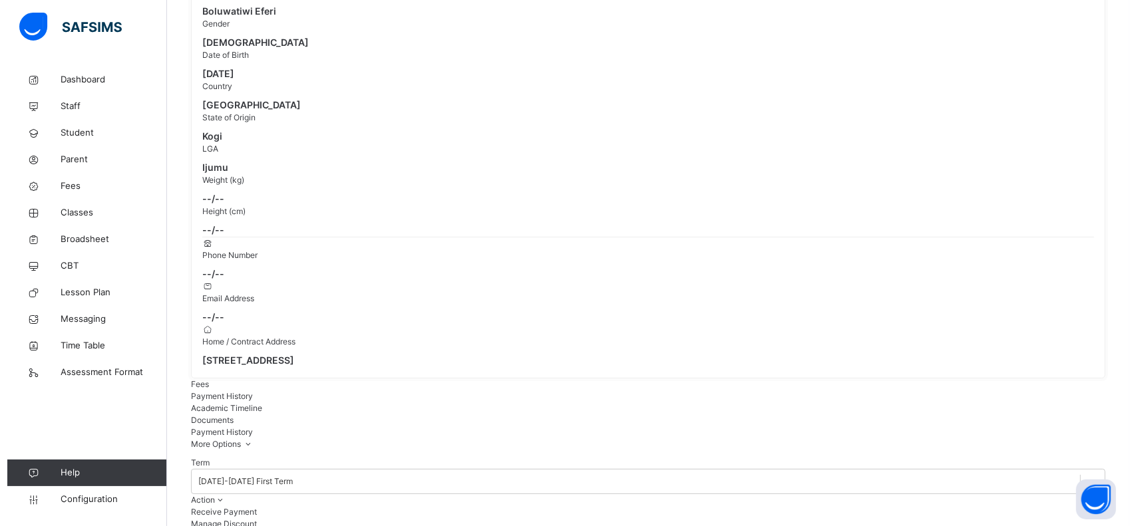
scroll to position [122, 0]
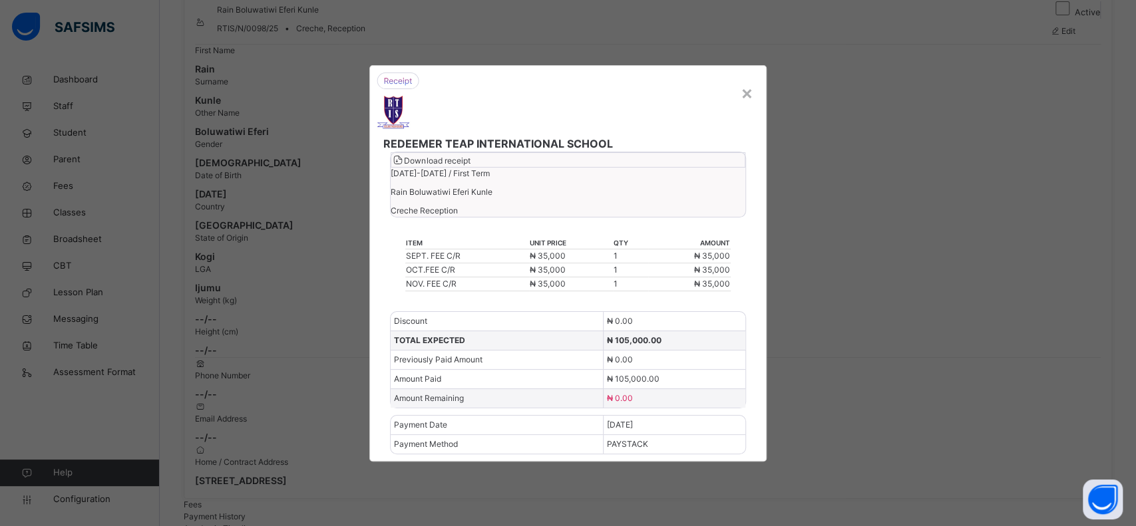
click at [470, 166] on span "Download receipt" at bounding box center [437, 161] width 66 height 10
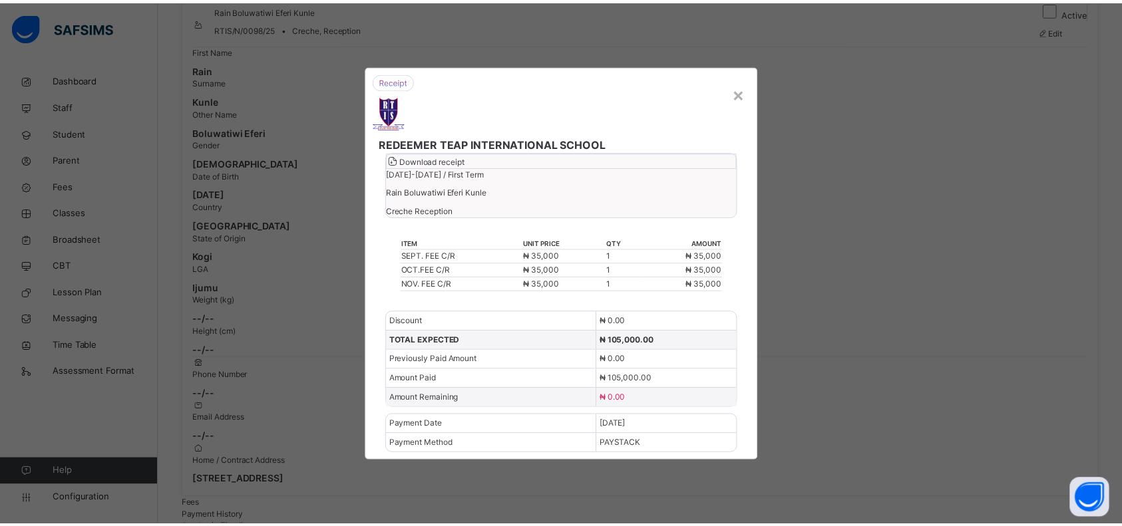
scroll to position [0, 0]
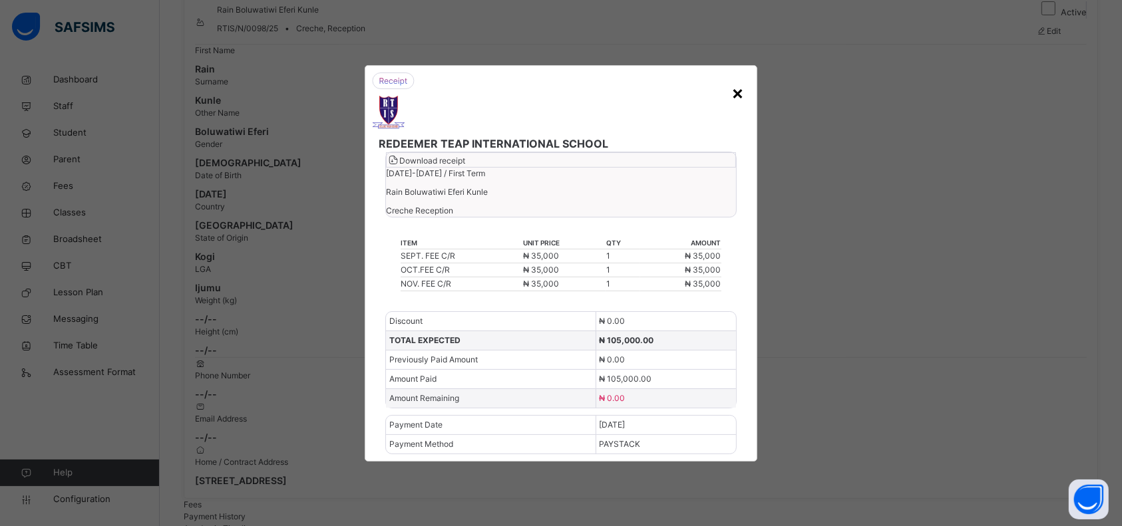
click at [742, 79] on div "×" at bounding box center [737, 93] width 13 height 28
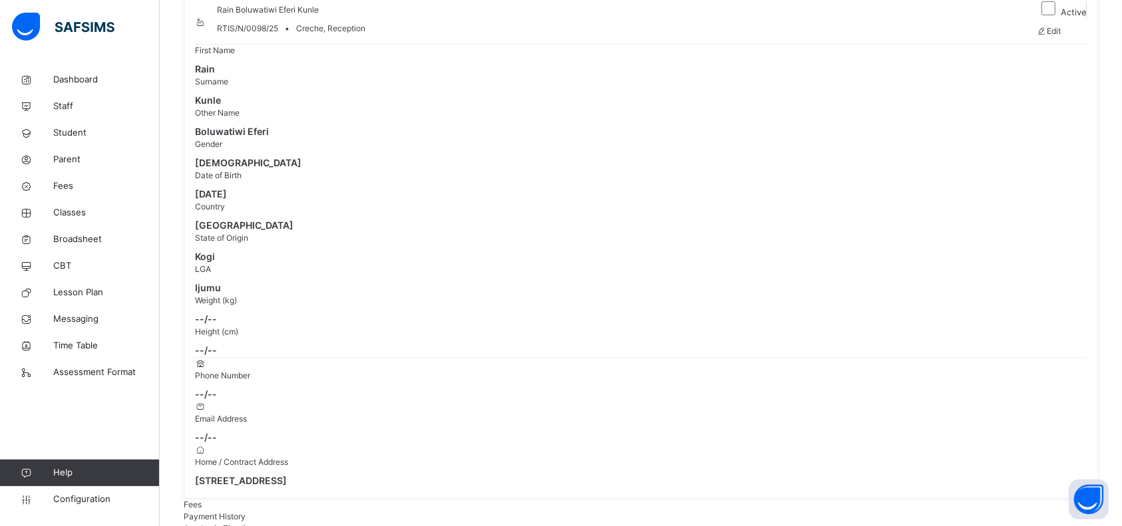
click at [69, 131] on span "Student" at bounding box center [106, 132] width 106 height 13
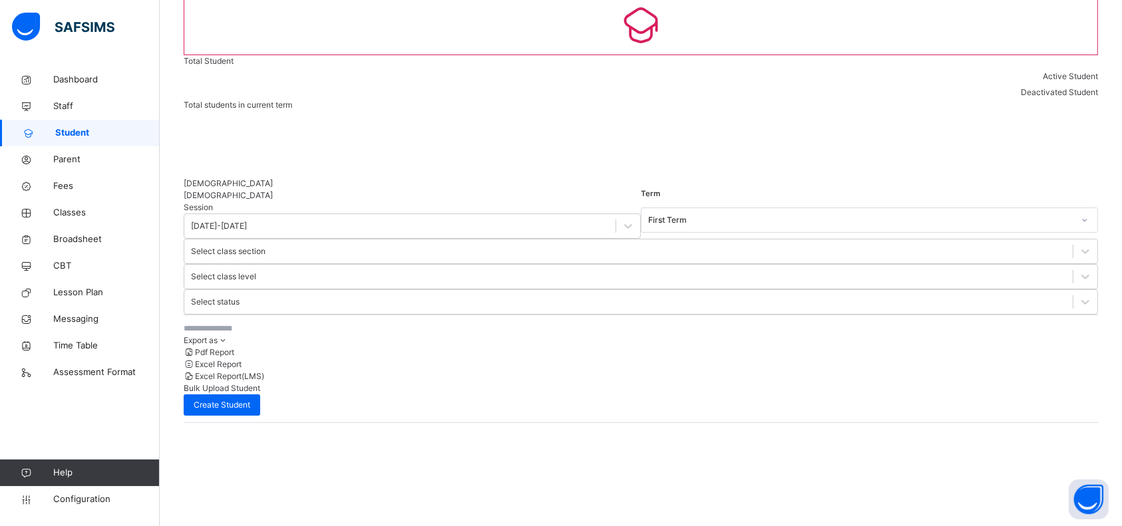
scroll to position [65, 0]
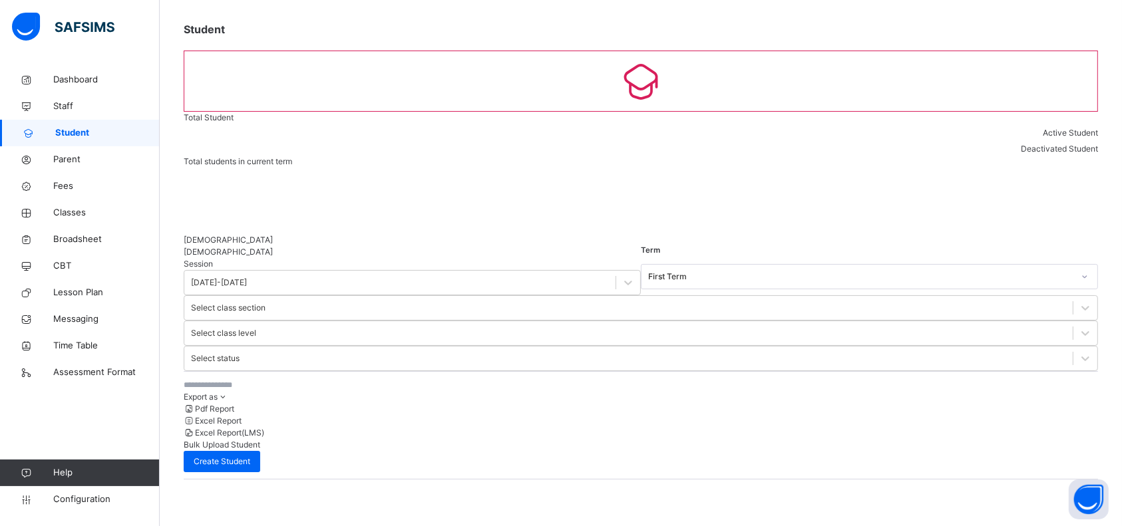
click at [288, 379] on input "text" at bounding box center [284, 385] width 200 height 12
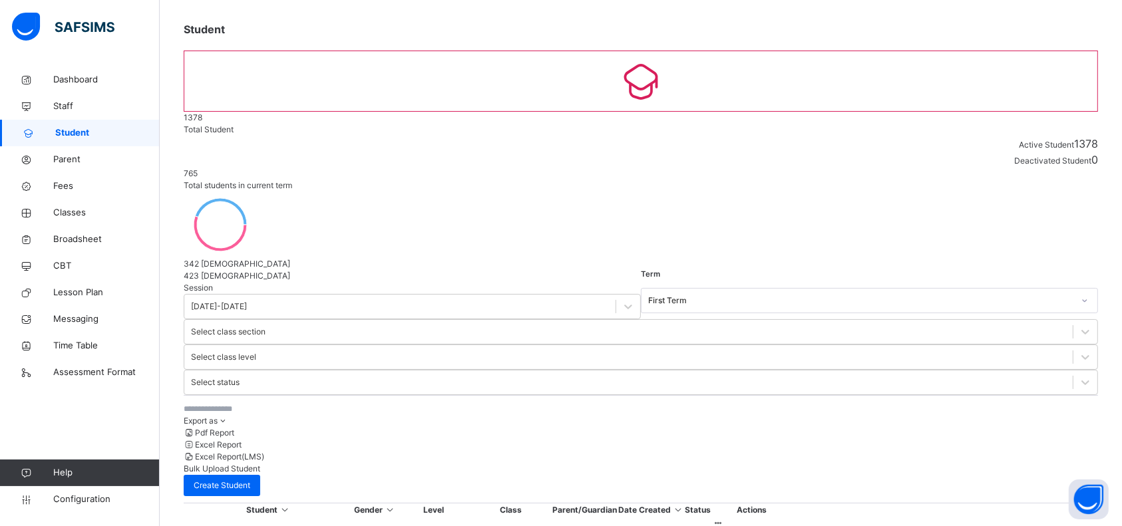
click at [213, 403] on input "text" at bounding box center [284, 409] width 200 height 12
type input "******"
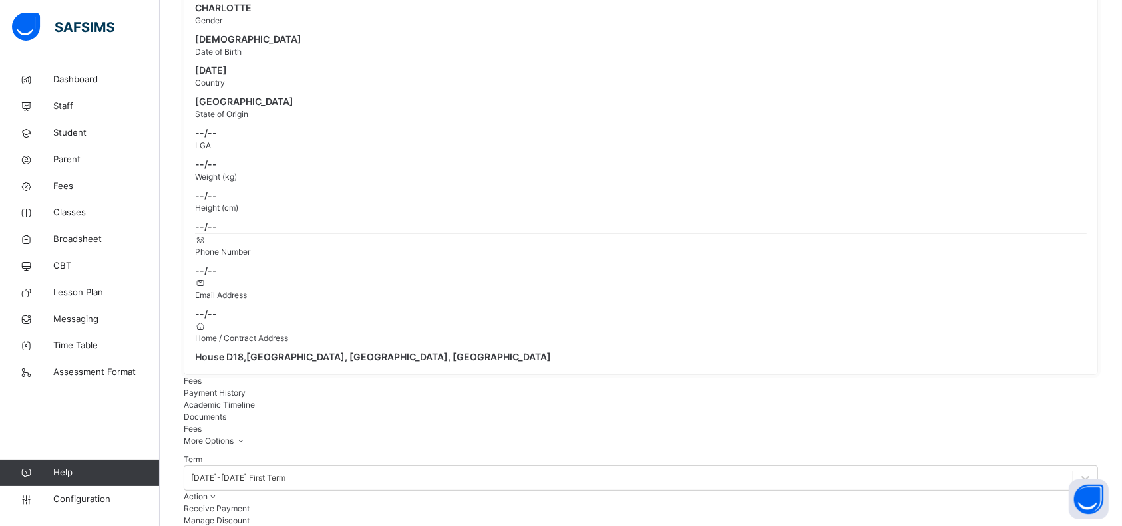
scroll to position [265, 0]
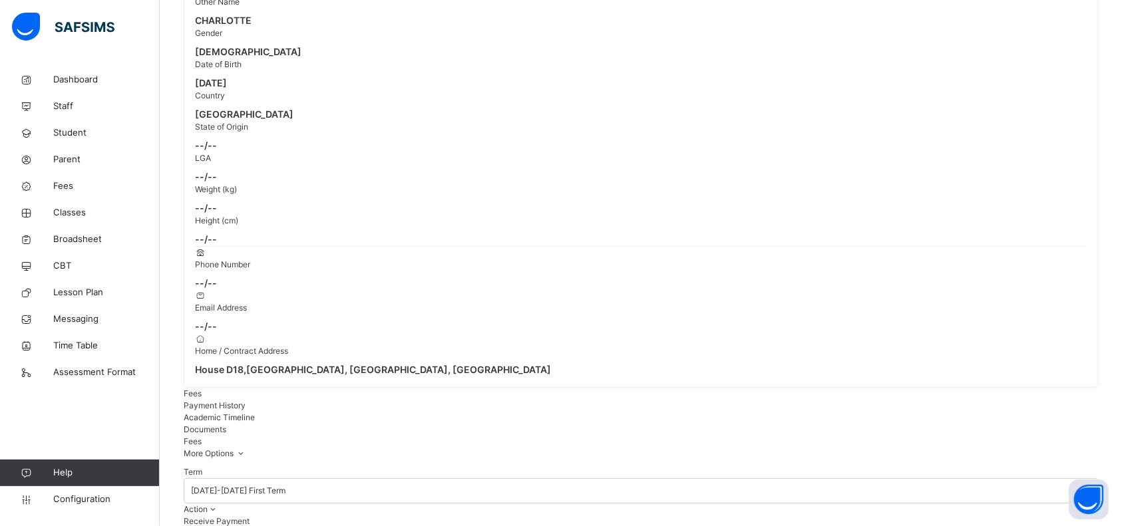
click at [250, 400] on div "Payment History" at bounding box center [641, 406] width 914 height 12
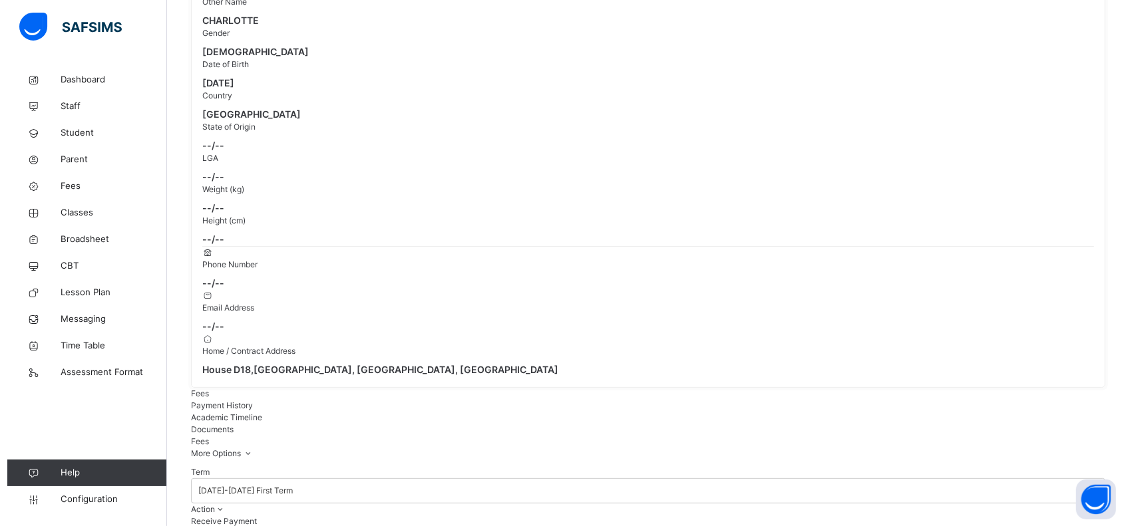
scroll to position [122, 0]
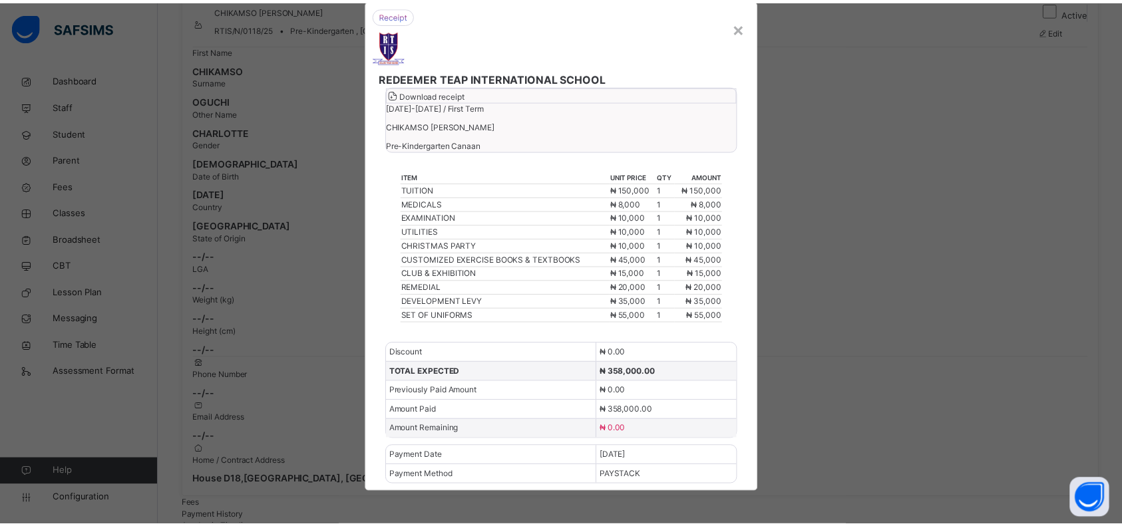
scroll to position [55, 0]
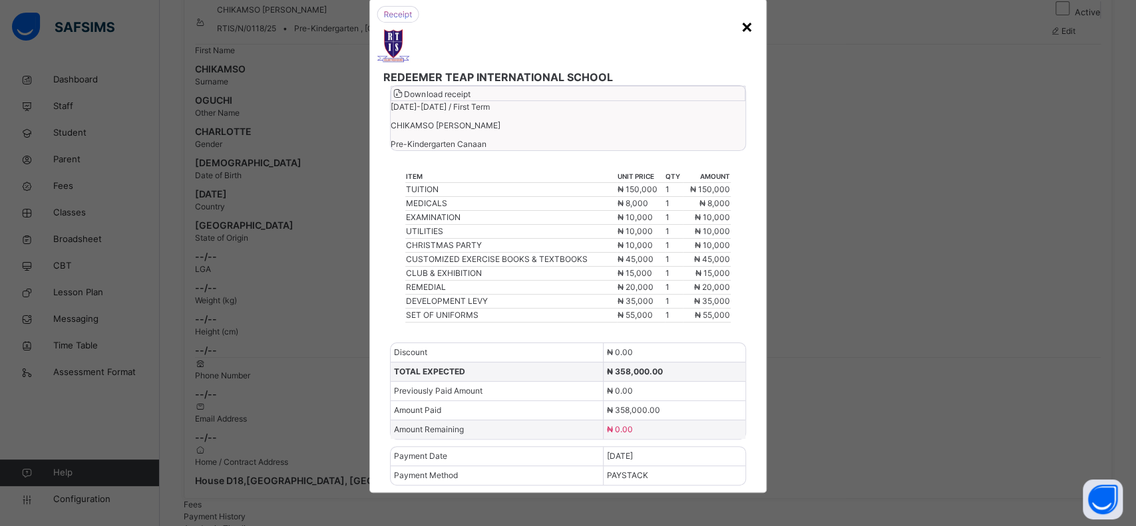
click at [745, 12] on div "×" at bounding box center [747, 26] width 13 height 28
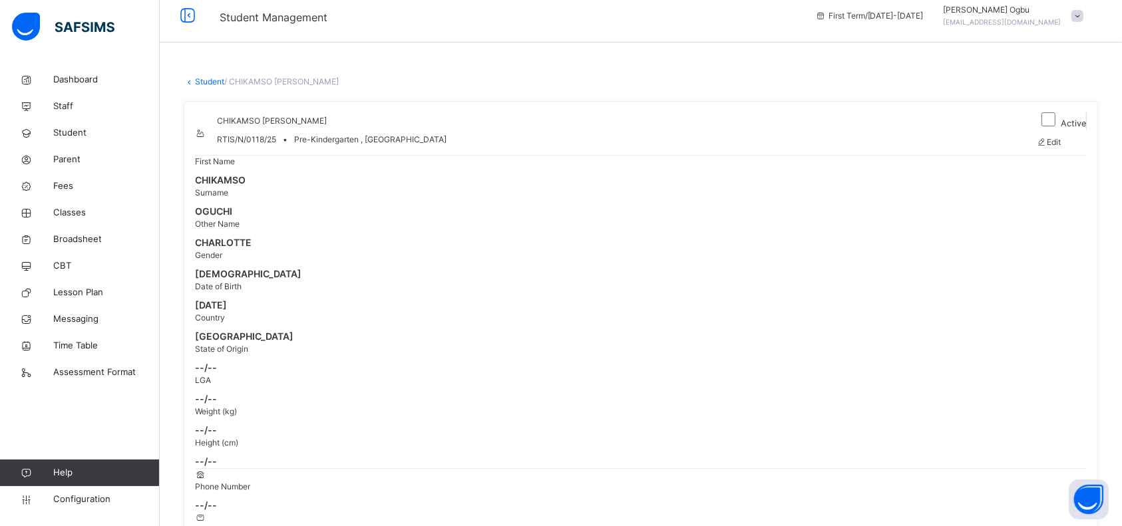
scroll to position [0, 0]
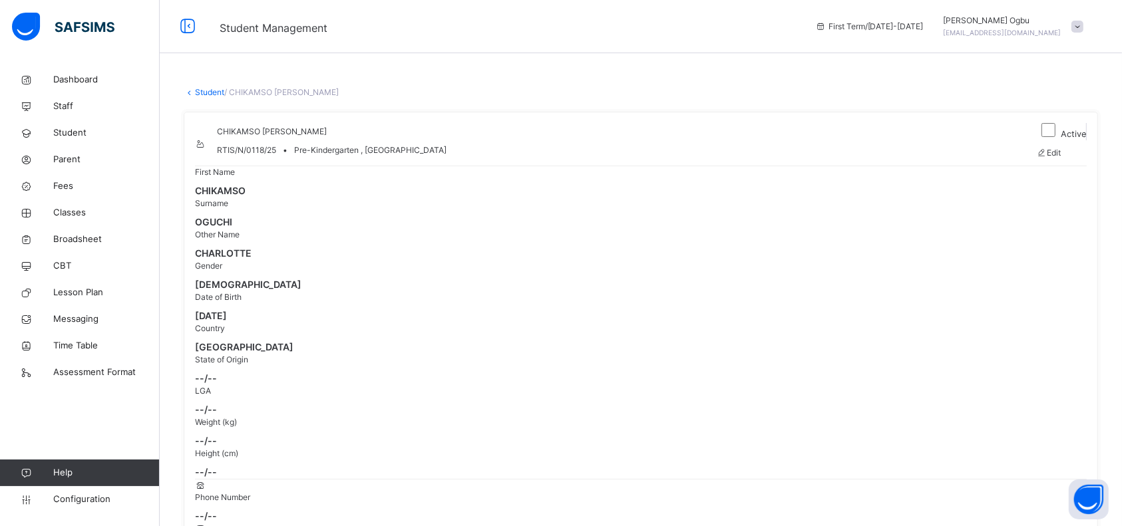
click at [213, 90] on link "Student" at bounding box center [209, 92] width 29 height 10
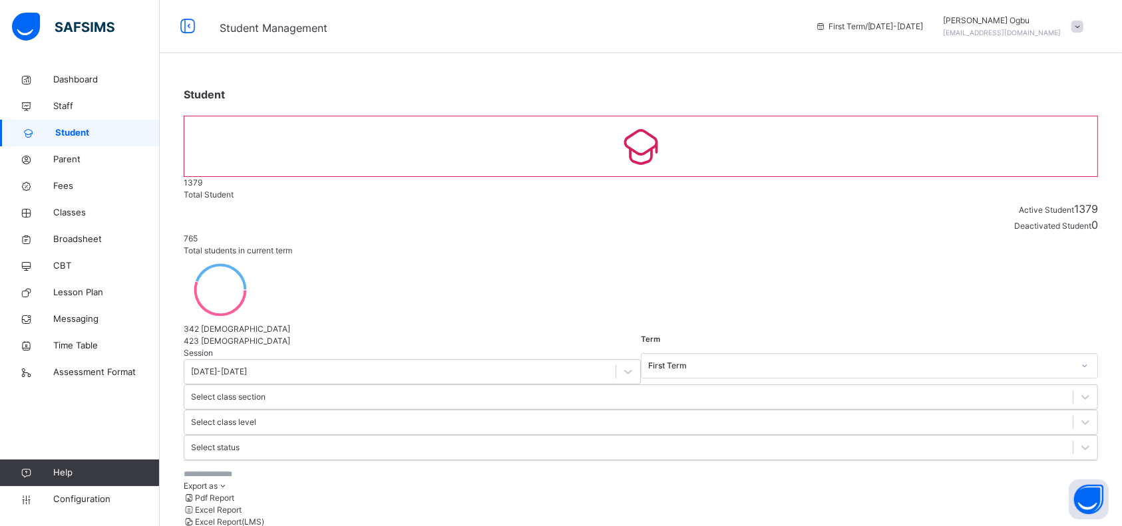
click at [277, 468] on input "text" at bounding box center [284, 474] width 200 height 12
type input "******"
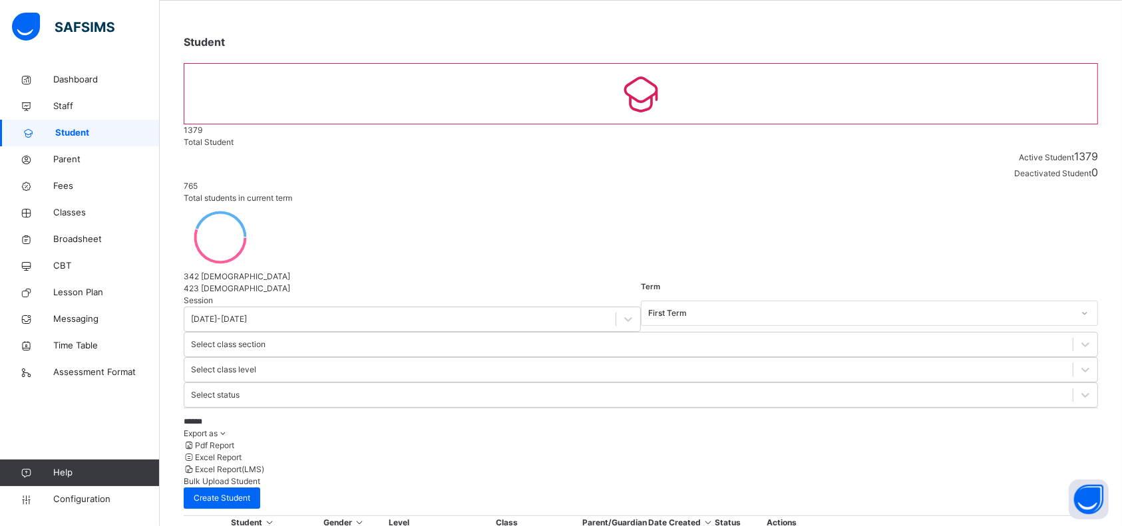
scroll to position [126, 0]
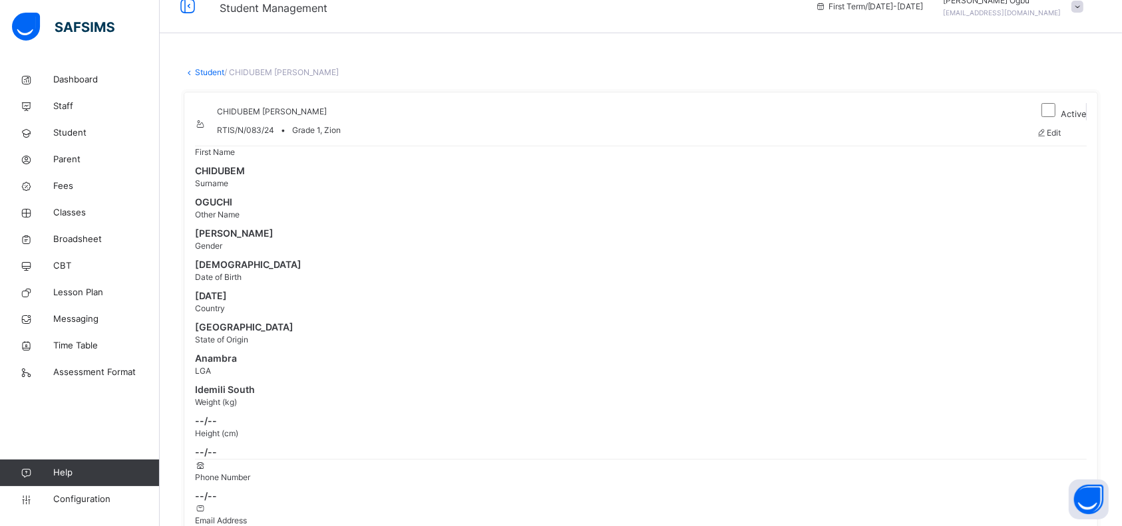
scroll to position [9, 0]
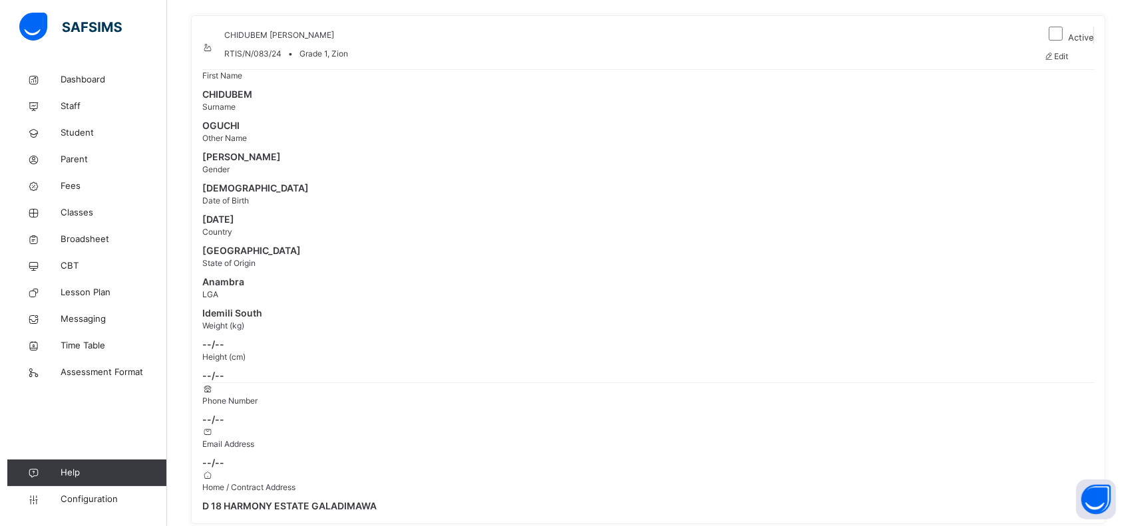
scroll to position [122, 0]
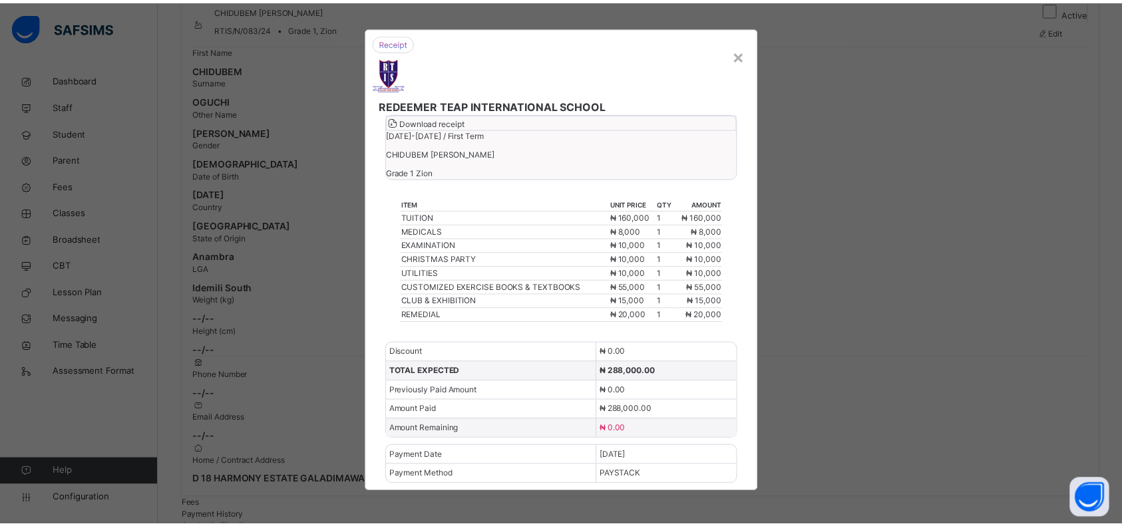
scroll to position [0, 0]
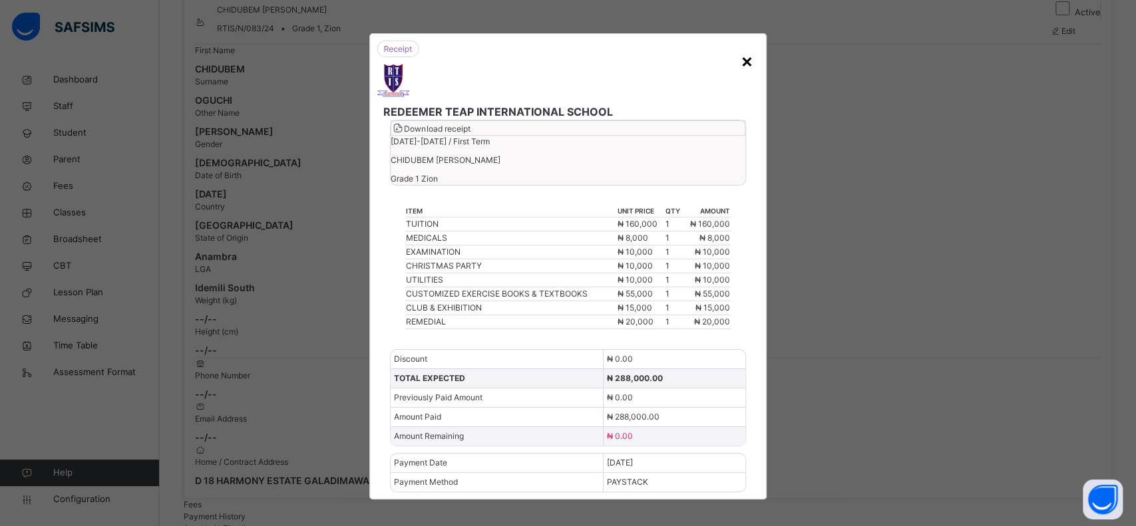
click at [747, 64] on div "×" at bounding box center [747, 61] width 13 height 28
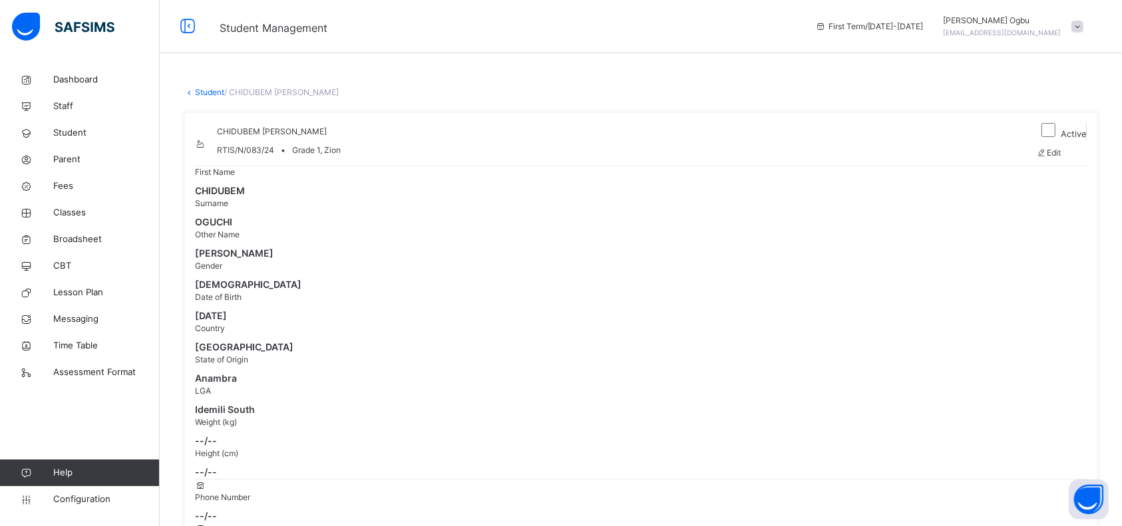
click at [197, 92] on link "Student" at bounding box center [209, 92] width 29 height 10
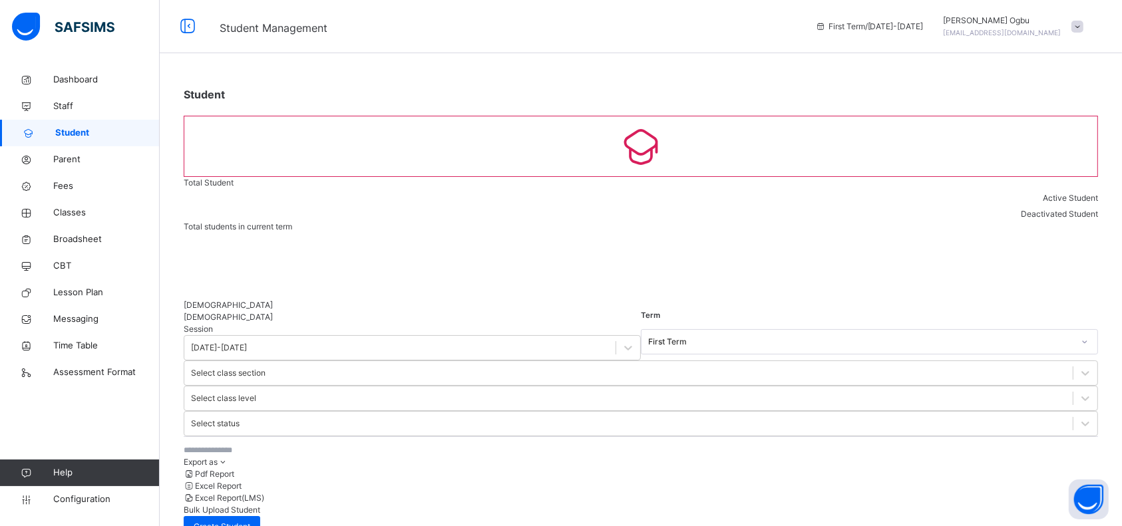
click at [224, 444] on input "text" at bounding box center [284, 450] width 200 height 12
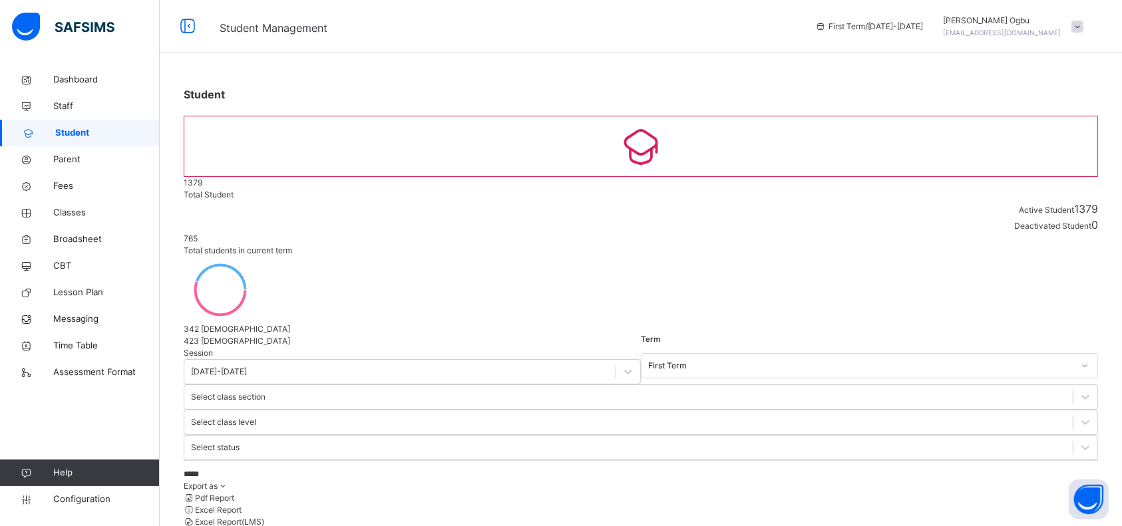
type input "*****"
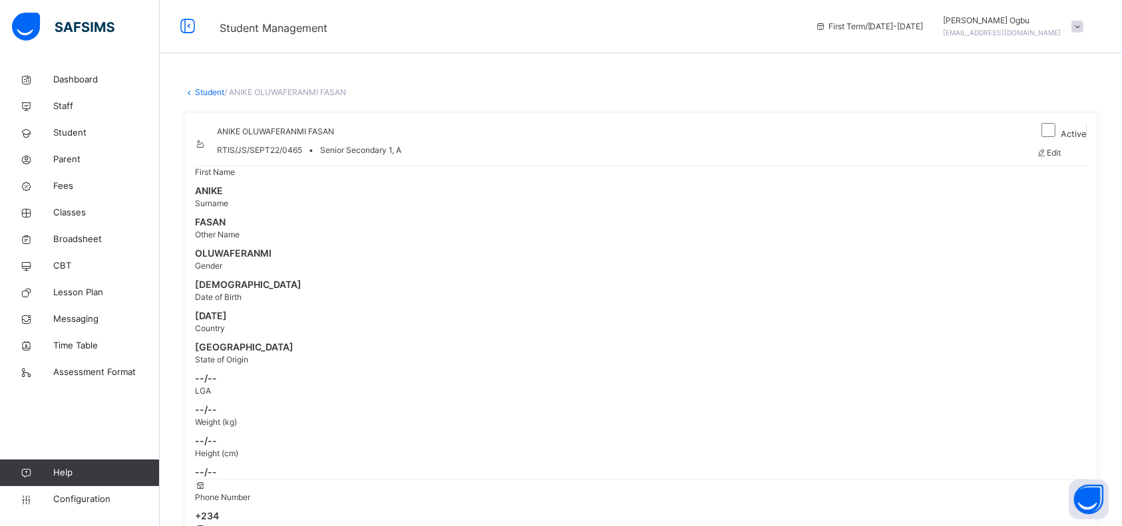
click at [210, 91] on link "Student" at bounding box center [209, 92] width 29 height 10
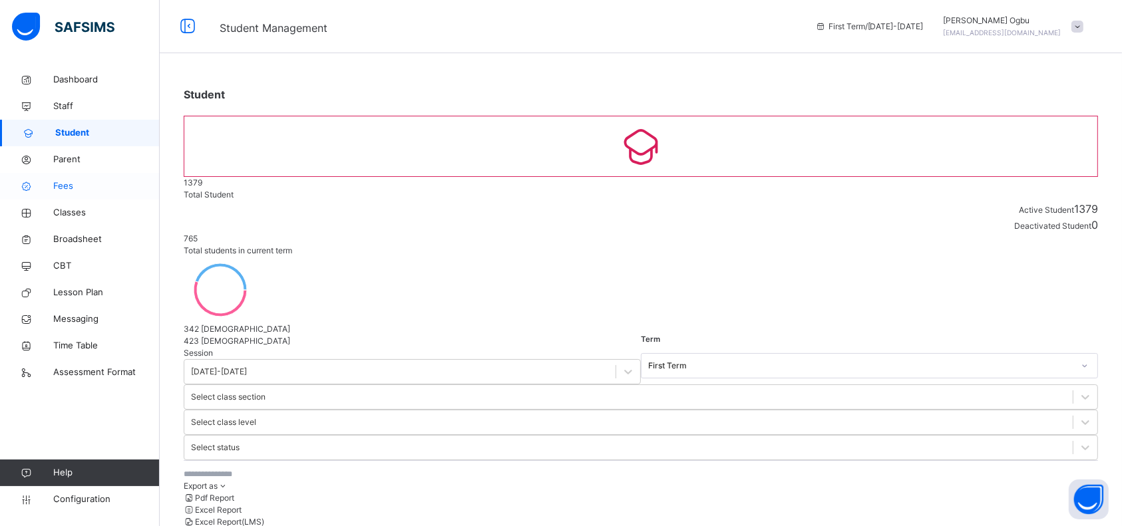
click at [69, 185] on span "Fees" at bounding box center [106, 186] width 106 height 13
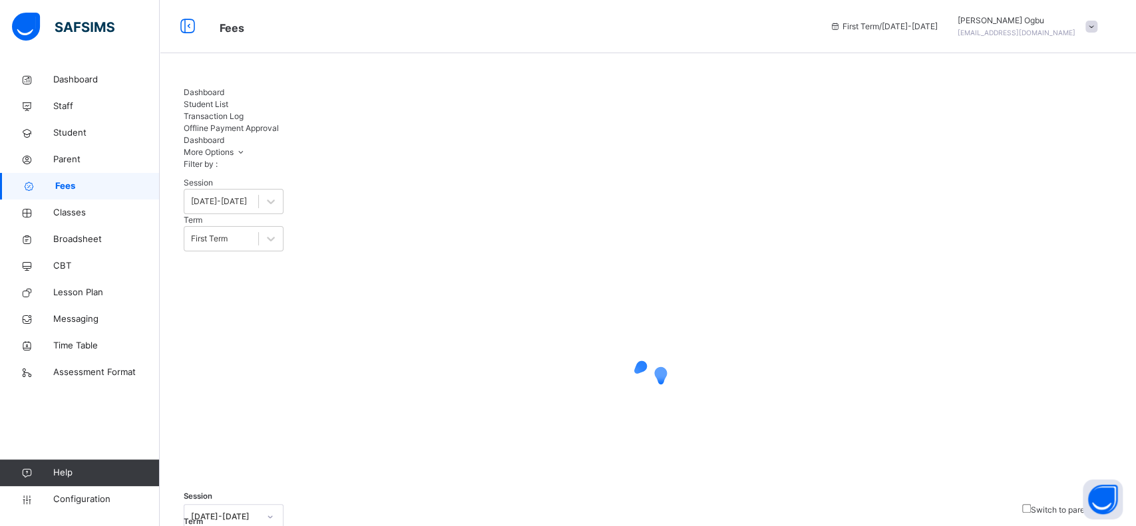
click at [500, 160] on div "Filter by : Session 2025-2026 Term First Term" at bounding box center [648, 204] width 928 height 93
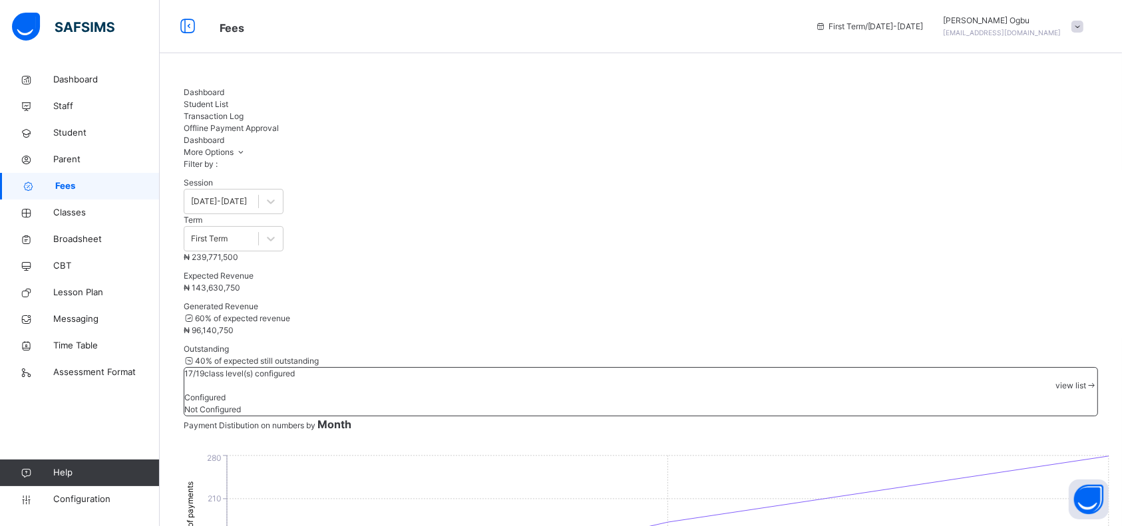
click at [279, 123] on span "Offline Payment Approval" at bounding box center [231, 128] width 95 height 10
click at [244, 111] on span "Transaction Log" at bounding box center [214, 116] width 60 height 10
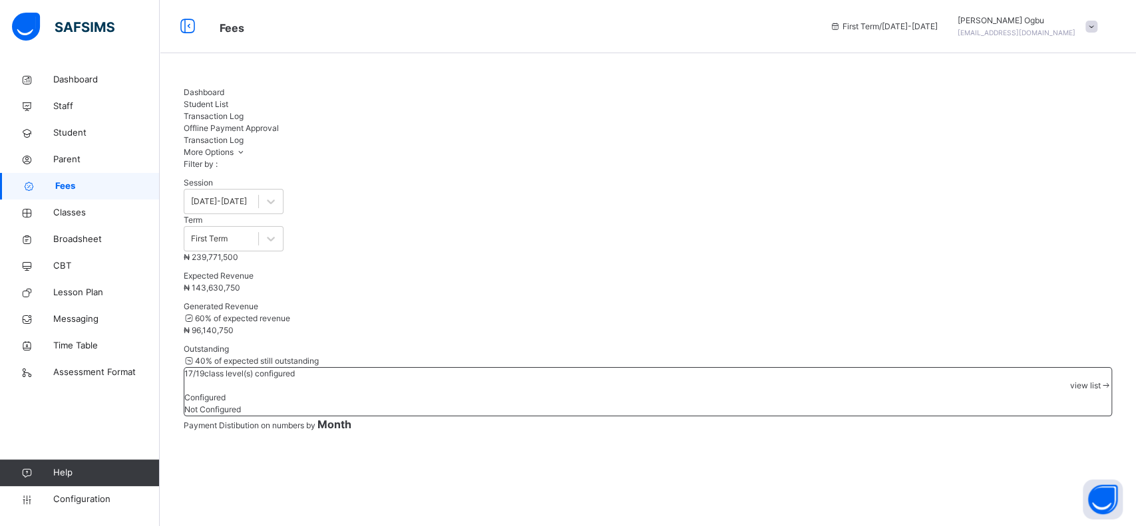
type input "*****"
click at [70, 132] on span "Student" at bounding box center [106, 132] width 106 height 13
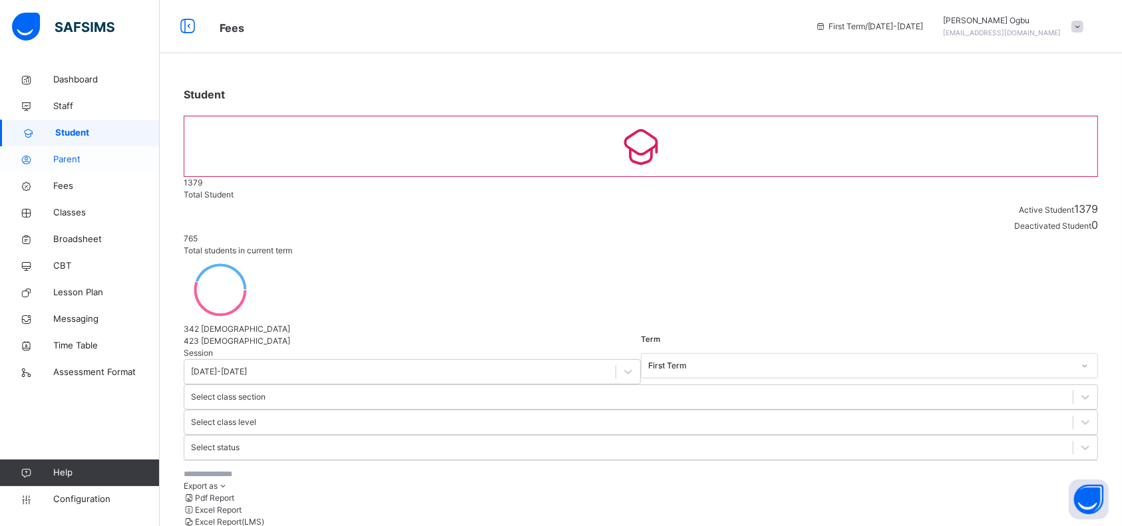
click at [71, 160] on span "Parent" at bounding box center [106, 159] width 106 height 13
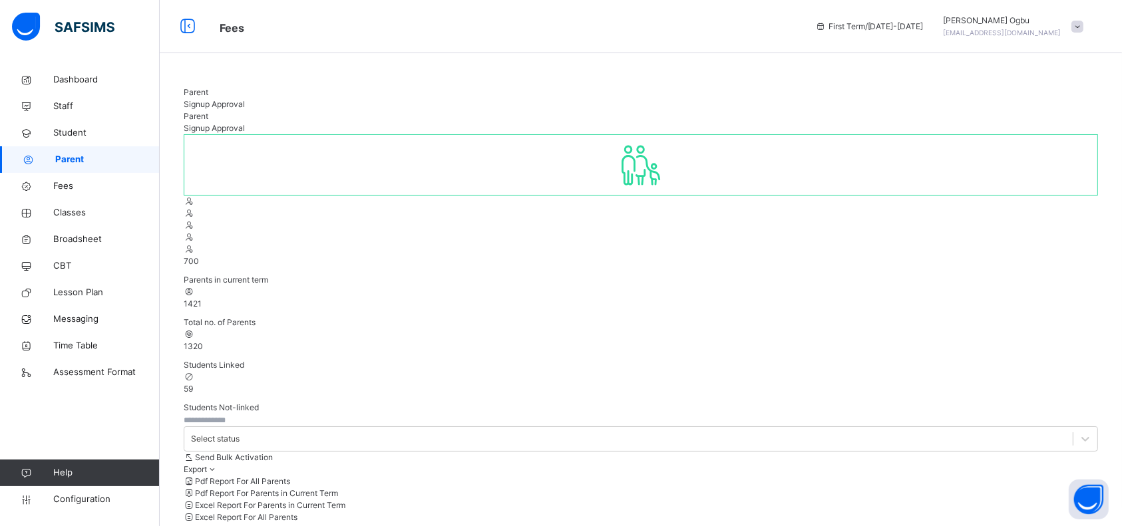
click at [230, 415] on input "text" at bounding box center [224, 421] width 80 height 12
type input "****"
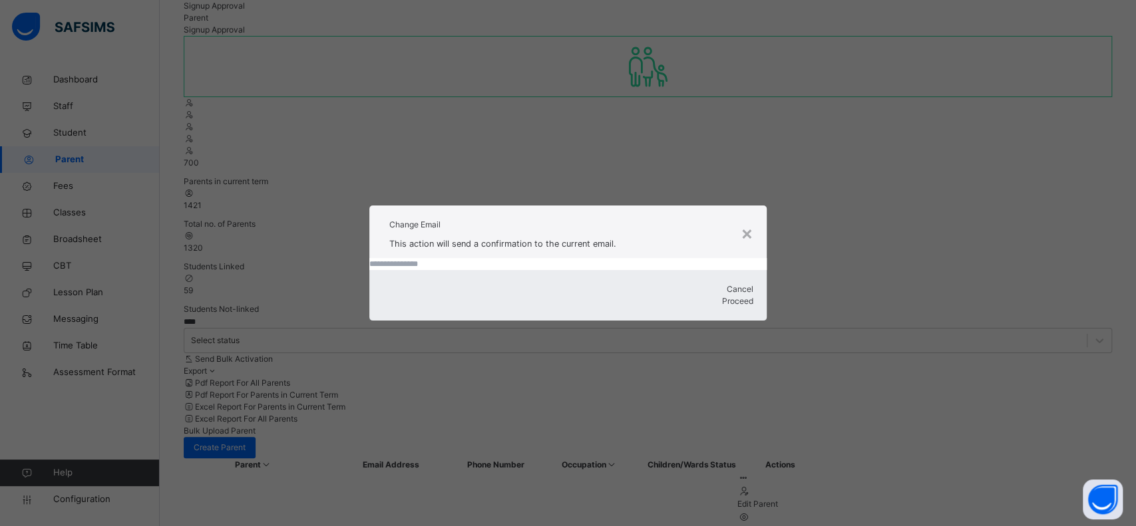
click at [559, 268] on input "text" at bounding box center [567, 264] width 397 height 12
type input "**********"
click at [722, 306] on span "Proceed" at bounding box center [737, 301] width 31 height 10
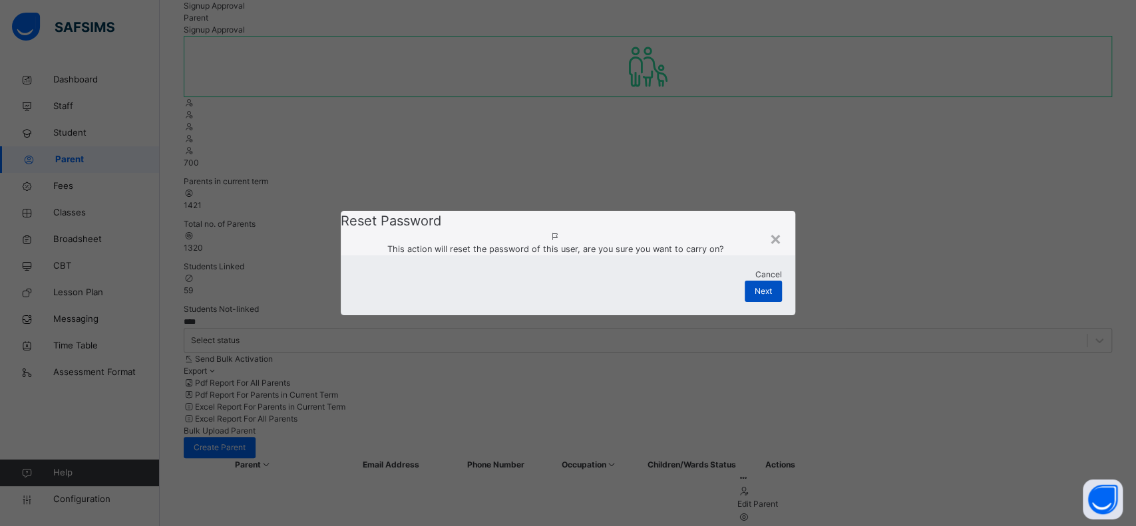
click at [767, 297] on span "Next" at bounding box center [763, 291] width 17 height 12
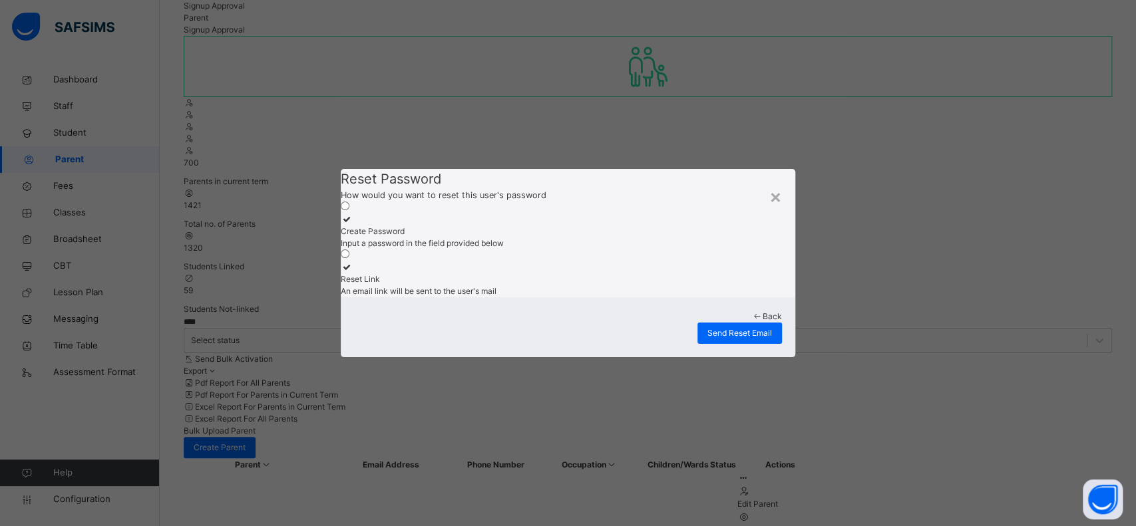
click at [482, 226] on div "Create Password" at bounding box center [568, 232] width 454 height 12
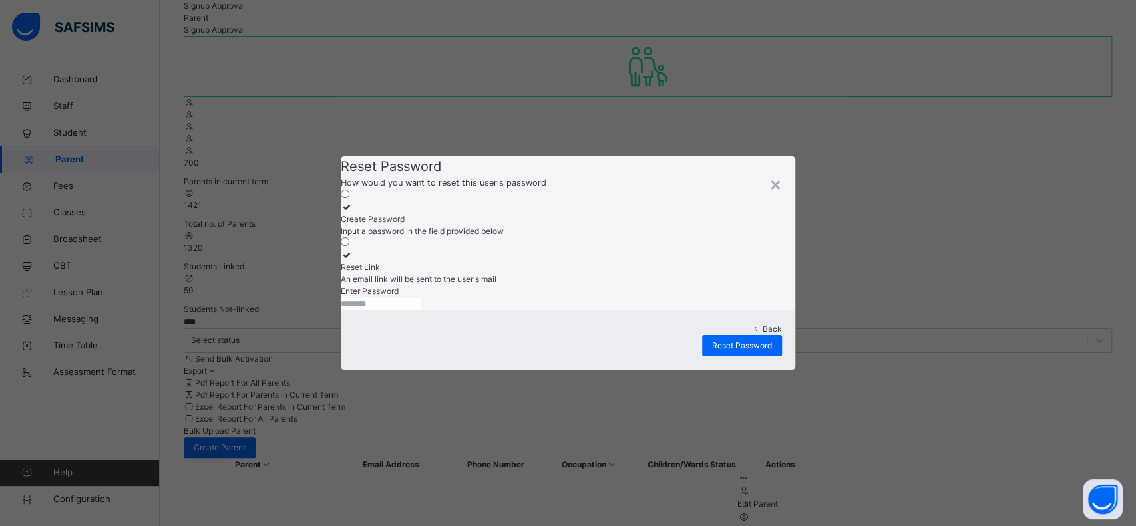
click at [421, 310] on input "text" at bounding box center [381, 304] width 80 height 12
type input "*"
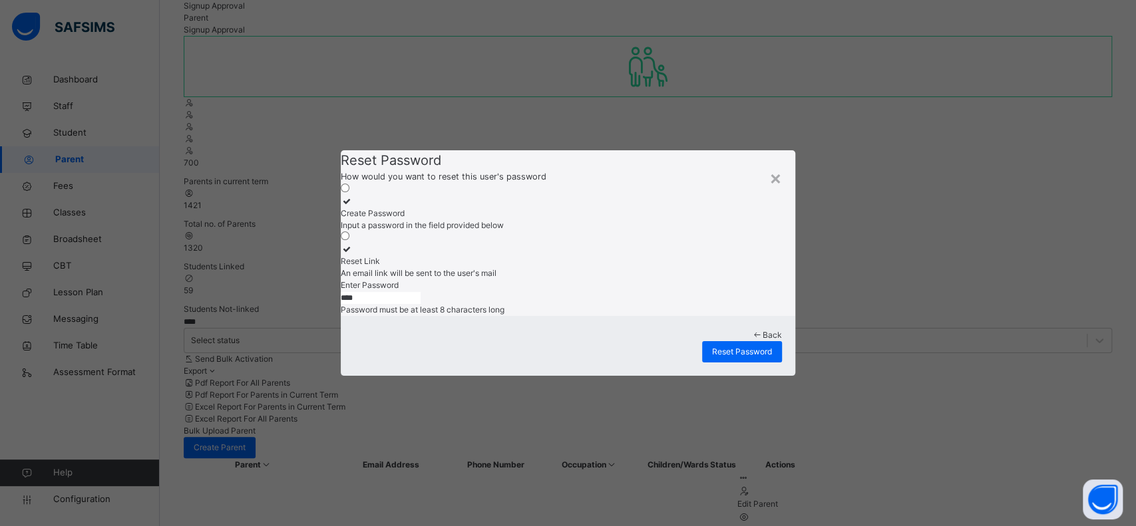
type input "********"
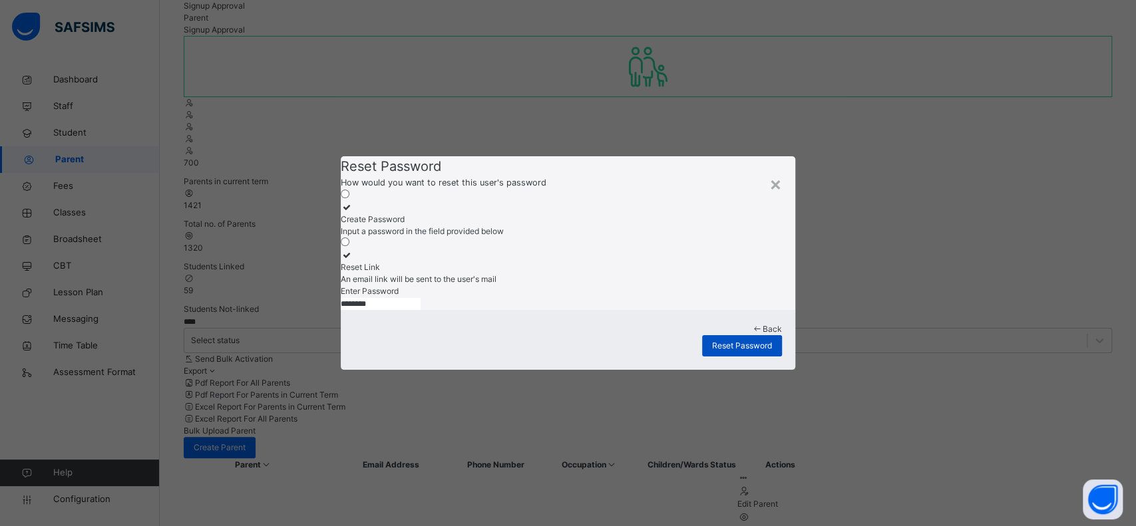
click at [737, 352] on span "Reset Password" at bounding box center [742, 346] width 60 height 12
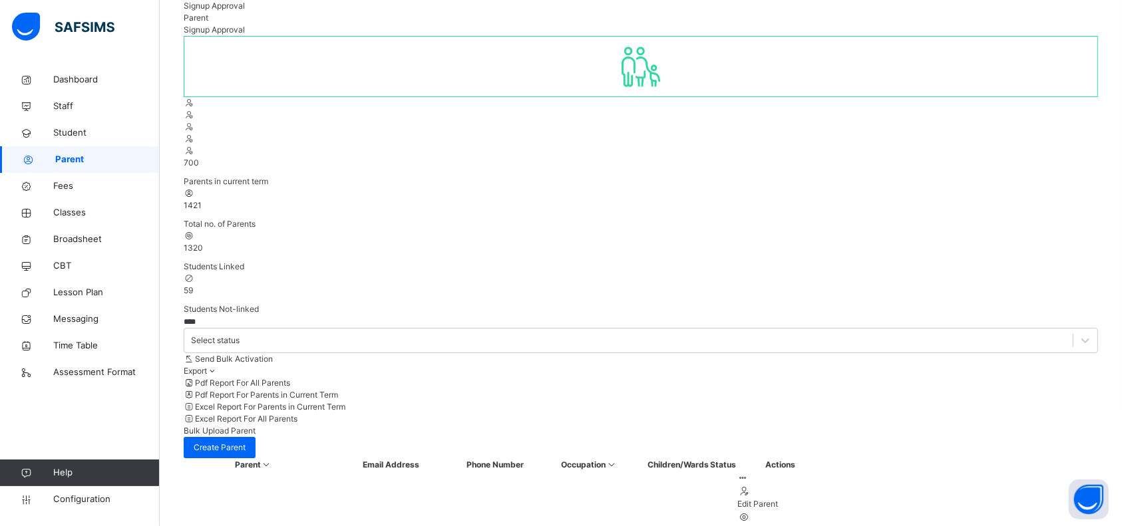
click at [203, 243] on span "1320" at bounding box center [193, 248] width 19 height 10
drag, startPoint x: 467, startPoint y: 482, endPoint x: 713, endPoint y: 16, distance: 526.9
click at [230, 316] on input "****" at bounding box center [224, 322] width 80 height 12
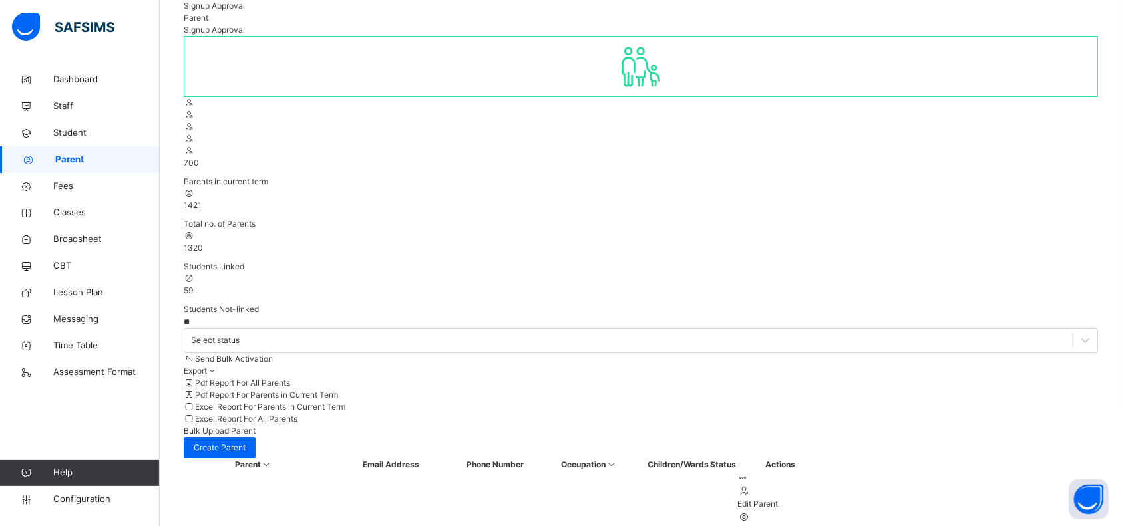
type input "*"
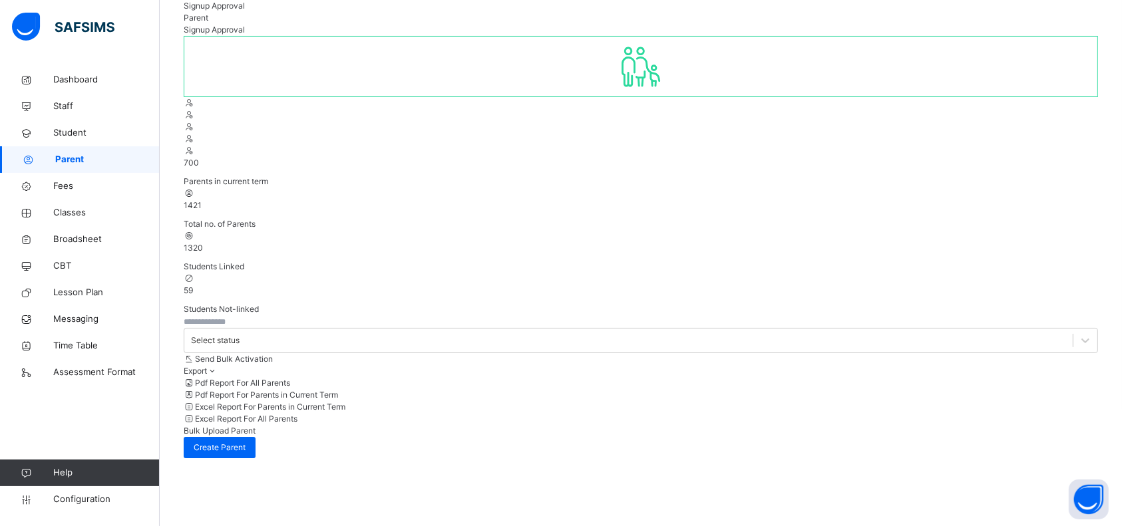
scroll to position [66, 0]
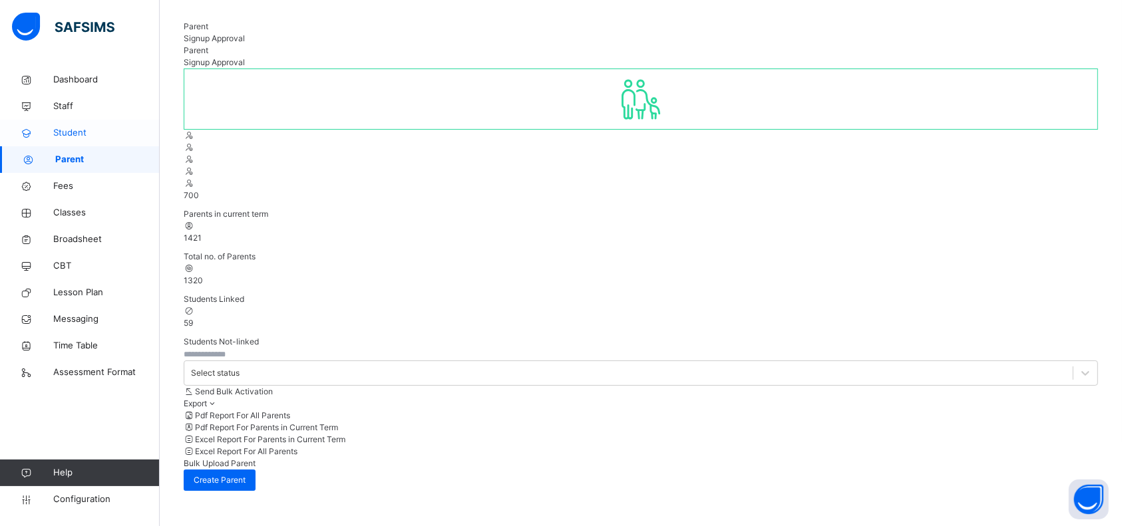
click at [83, 125] on link "Student" at bounding box center [80, 133] width 160 height 27
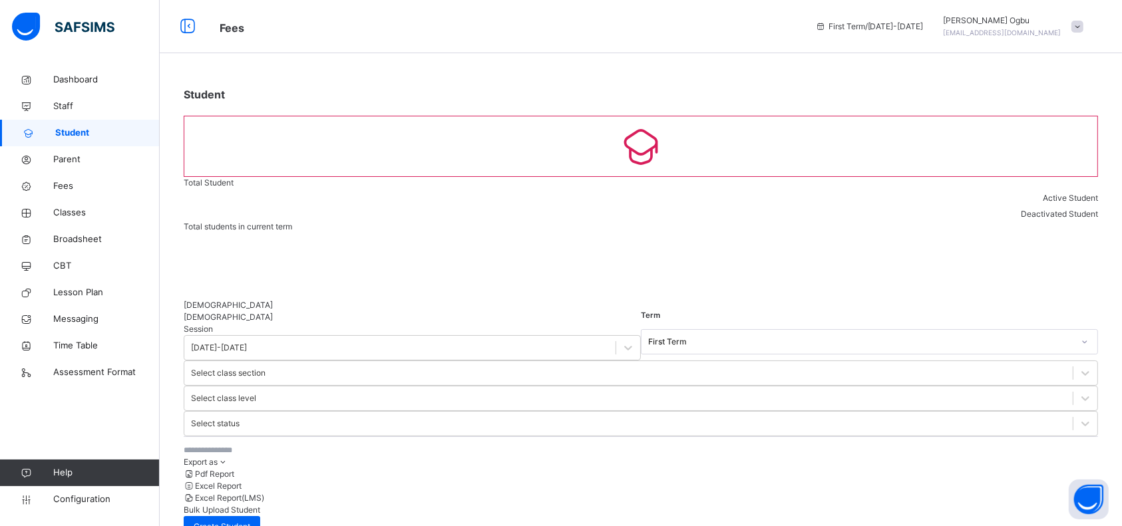
click at [255, 444] on input "text" at bounding box center [284, 450] width 200 height 12
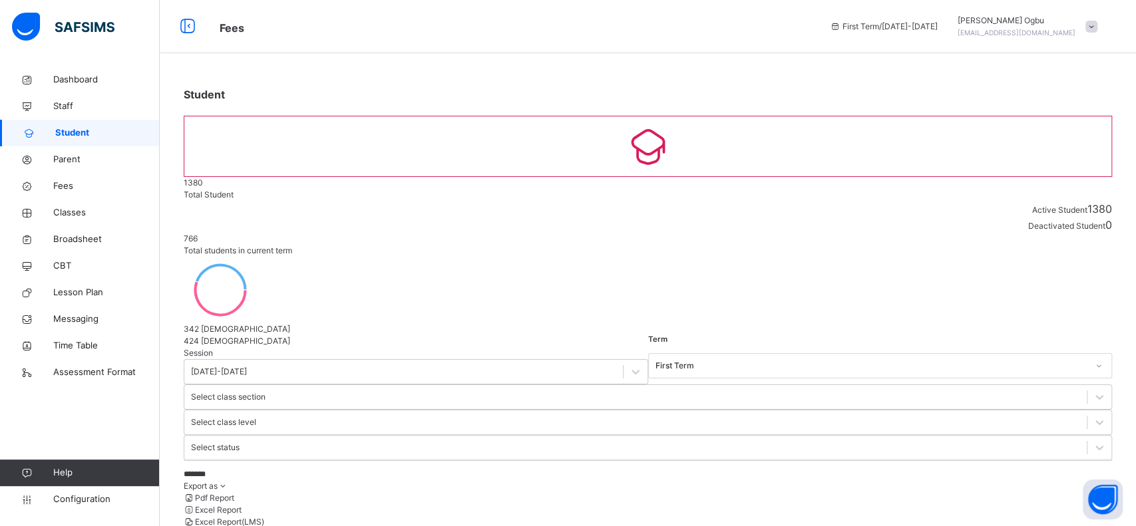
type input "********"
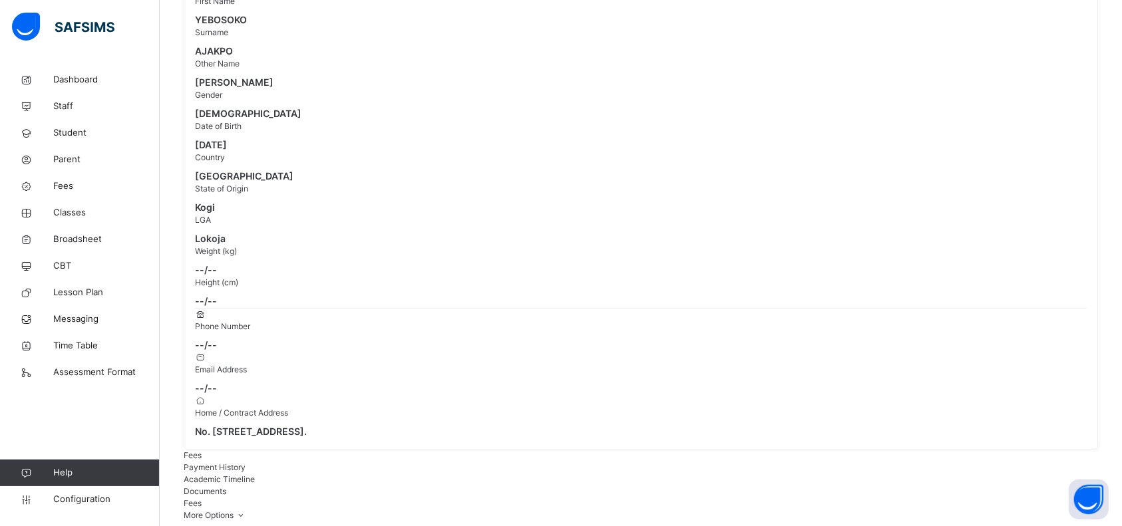
click at [251, 462] on div "Payment History" at bounding box center [641, 468] width 914 height 12
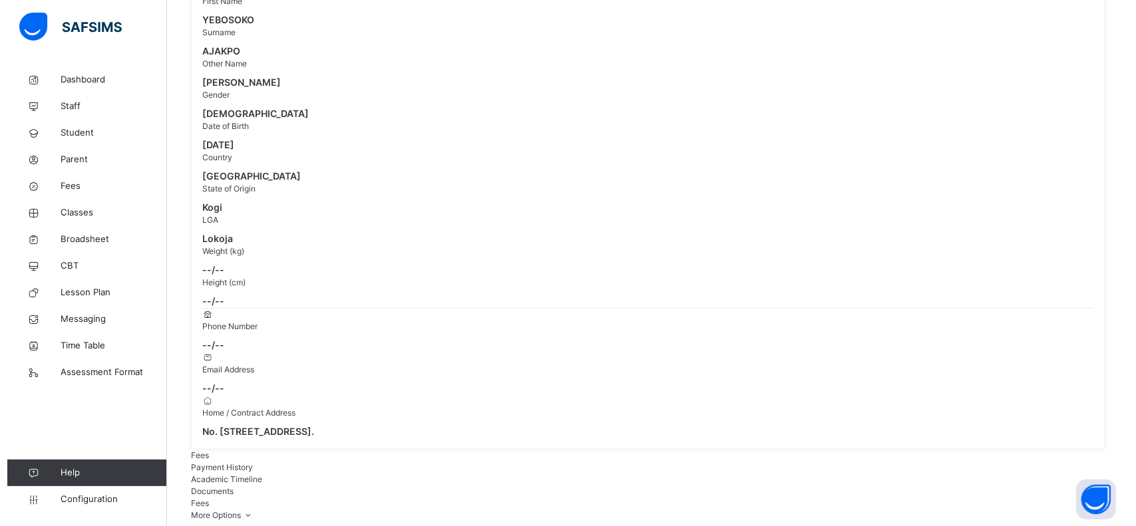
scroll to position [122, 0]
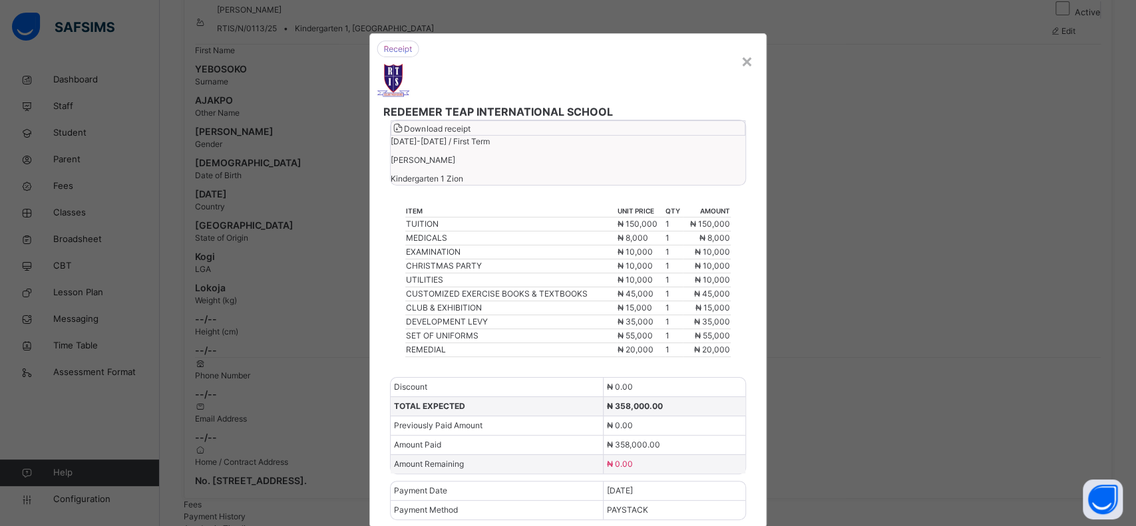
click at [470, 134] on span "Download receipt" at bounding box center [437, 129] width 66 height 10
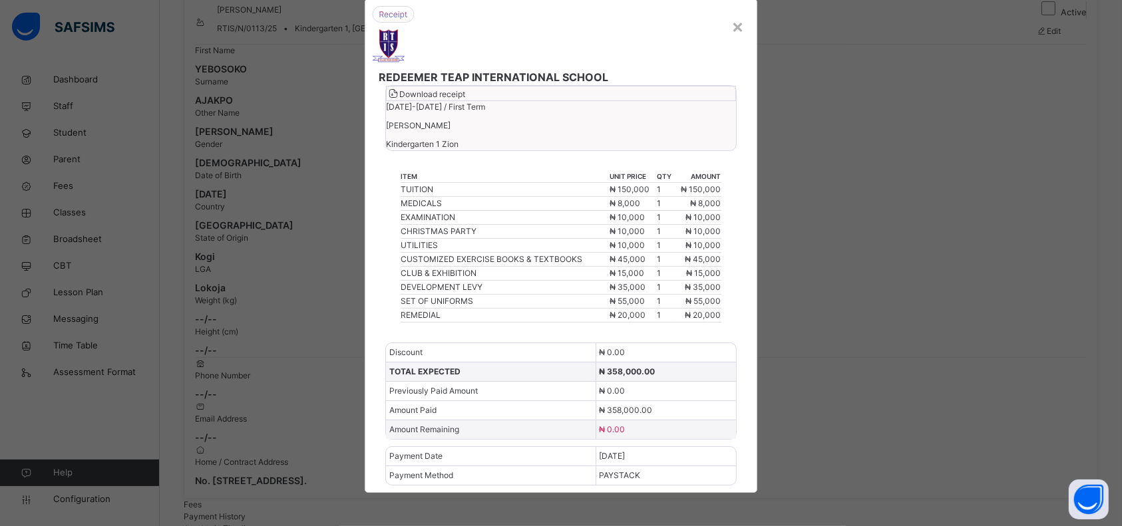
scroll to position [50, 0]
